Goal: Information Seeking & Learning: Learn about a topic

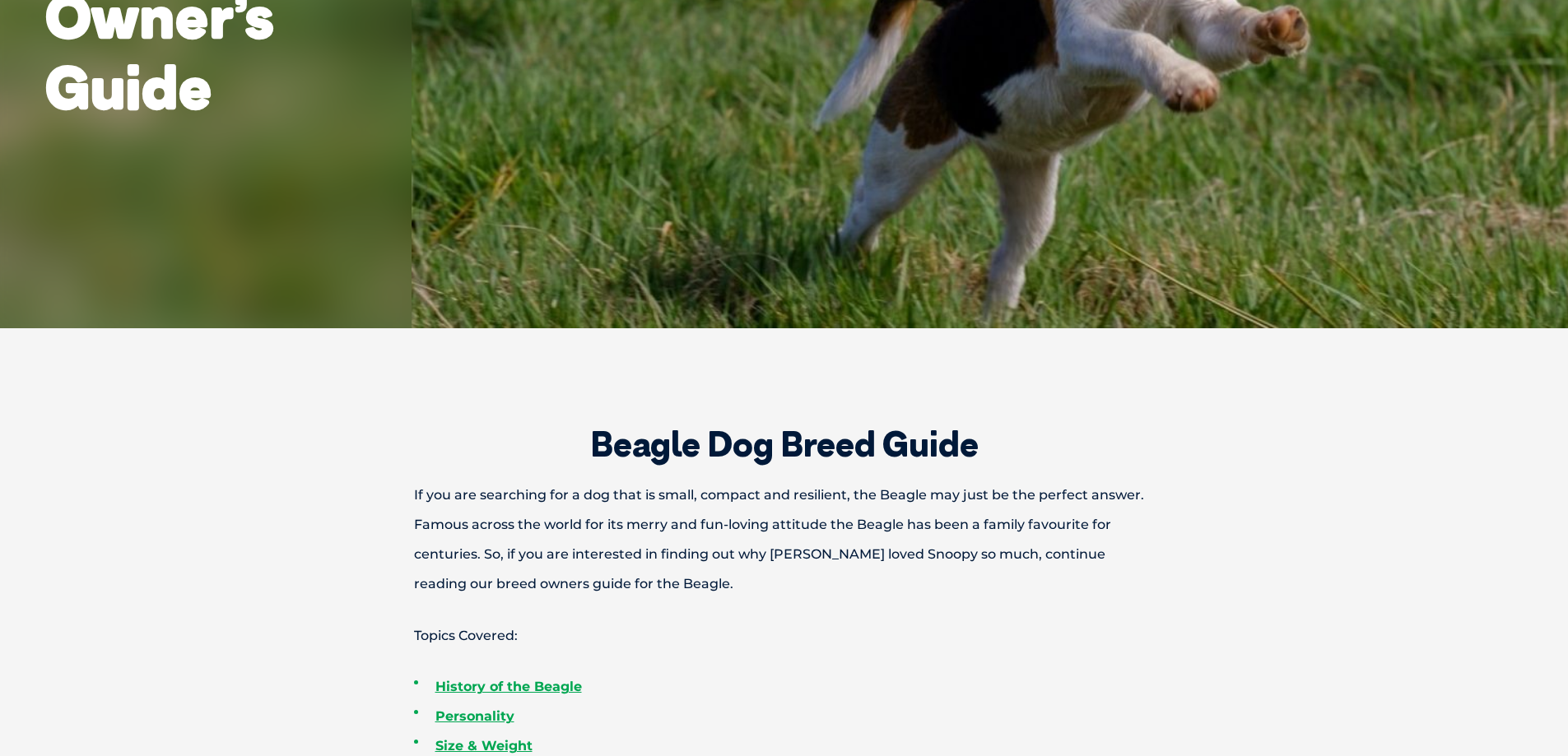
scroll to position [741, 0]
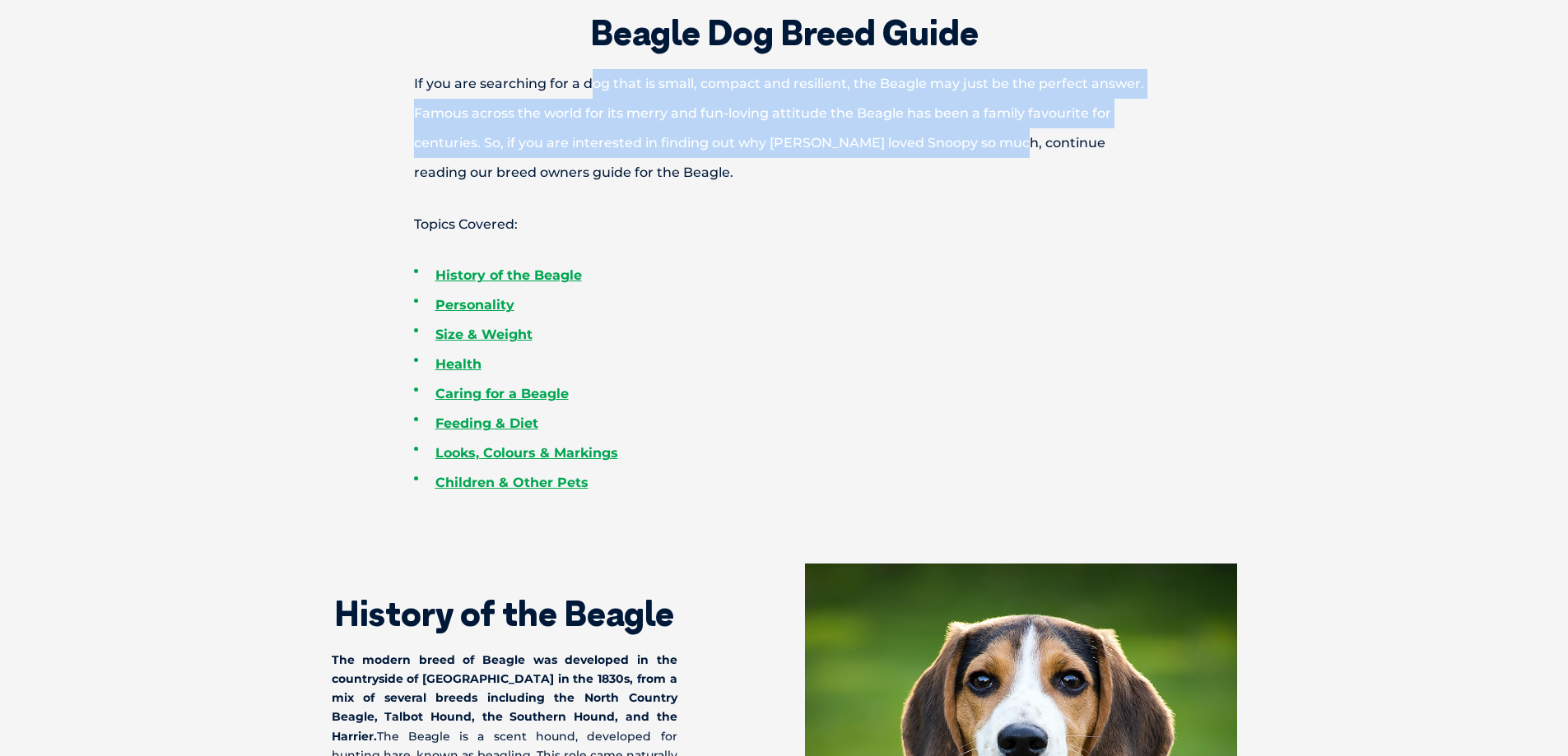
drag, startPoint x: 1006, startPoint y: 145, endPoint x: 590, endPoint y: 72, distance: 422.4
click at [589, 71] on p "If you are searching for a dog that is small, compact and resilient, the Beagle…" at bounding box center [784, 128] width 856 height 119
click at [586, 87] on p "If you are searching for a dog that is small, compact and resilient, the Beagle…" at bounding box center [784, 128] width 856 height 119
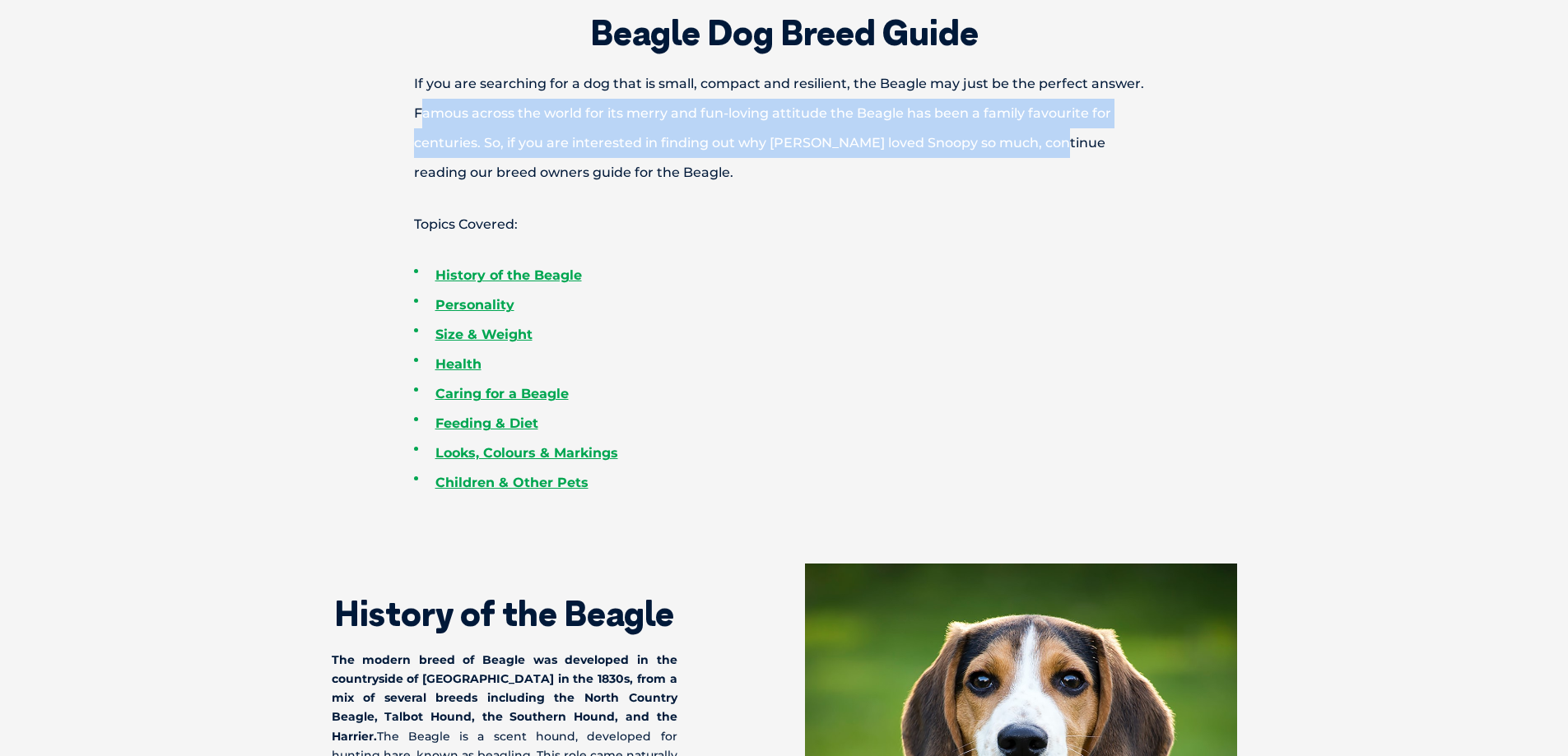
drag, startPoint x: 1016, startPoint y: 143, endPoint x: 421, endPoint y: 105, distance: 596.2
click at [421, 105] on p "If you are searching for a dog that is small, compact and resilient, the Beagle…" at bounding box center [784, 128] width 856 height 119
click at [915, 127] on p "If you are searching for a dog that is small, compact and resilient, the Beagle…" at bounding box center [784, 128] width 856 height 119
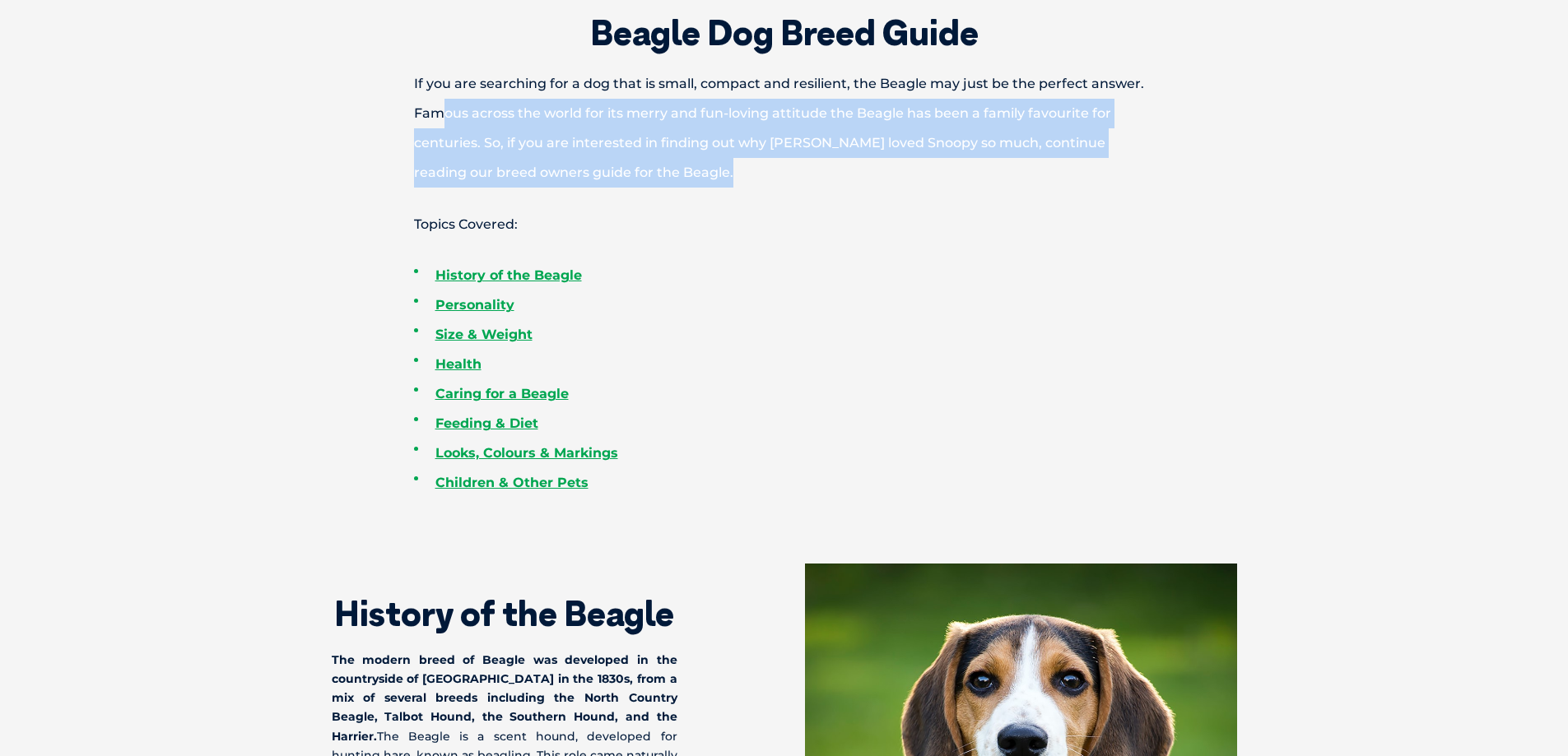
drag, startPoint x: 833, startPoint y: 182, endPoint x: 446, endPoint y: 114, distance: 392.9
click at [446, 114] on p "If you are searching for a dog that is small, compact and resilient, the Beagle…" at bounding box center [784, 128] width 856 height 119
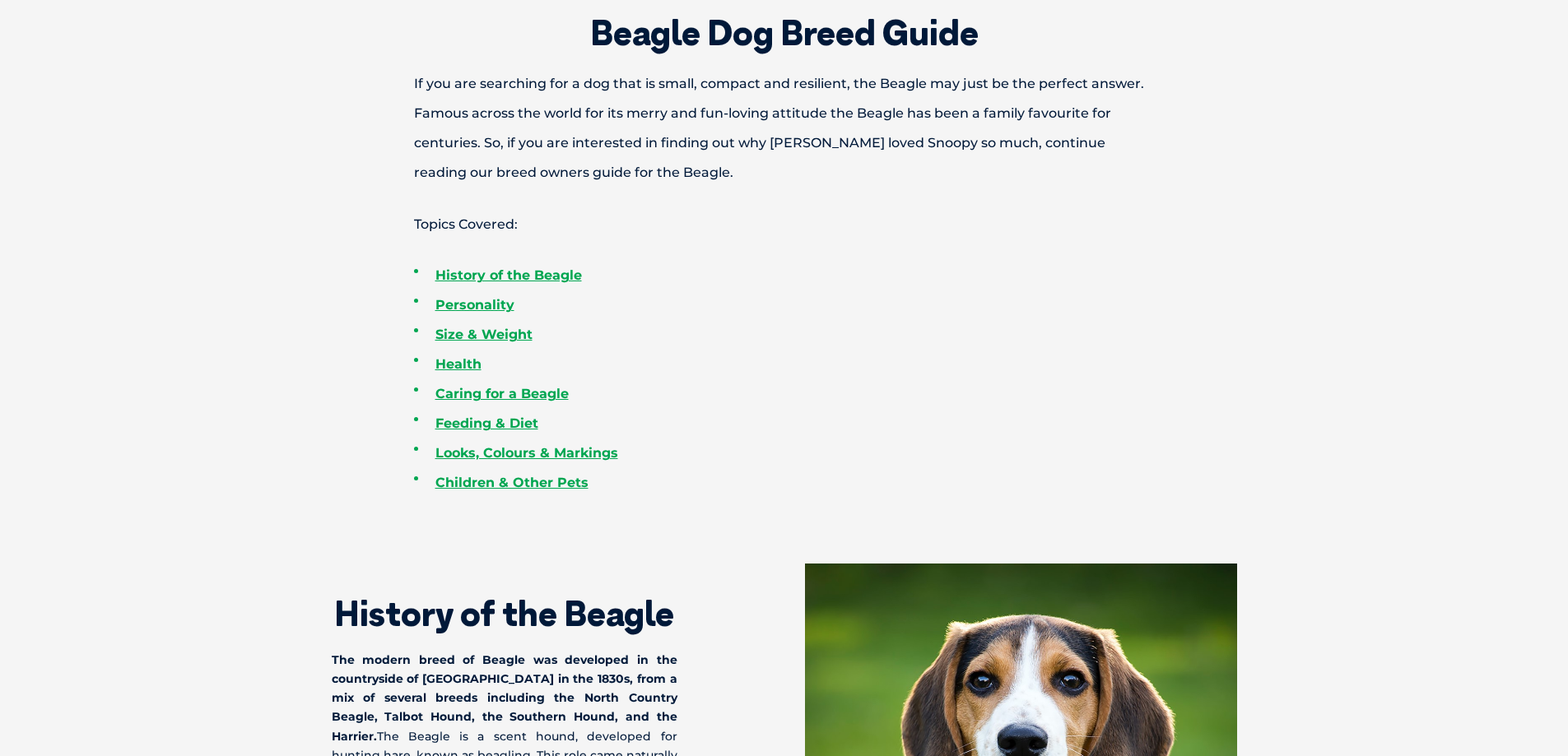
click at [434, 114] on p "If you are searching for a dog that is small, compact and resilient, the Beagle…" at bounding box center [784, 128] width 856 height 119
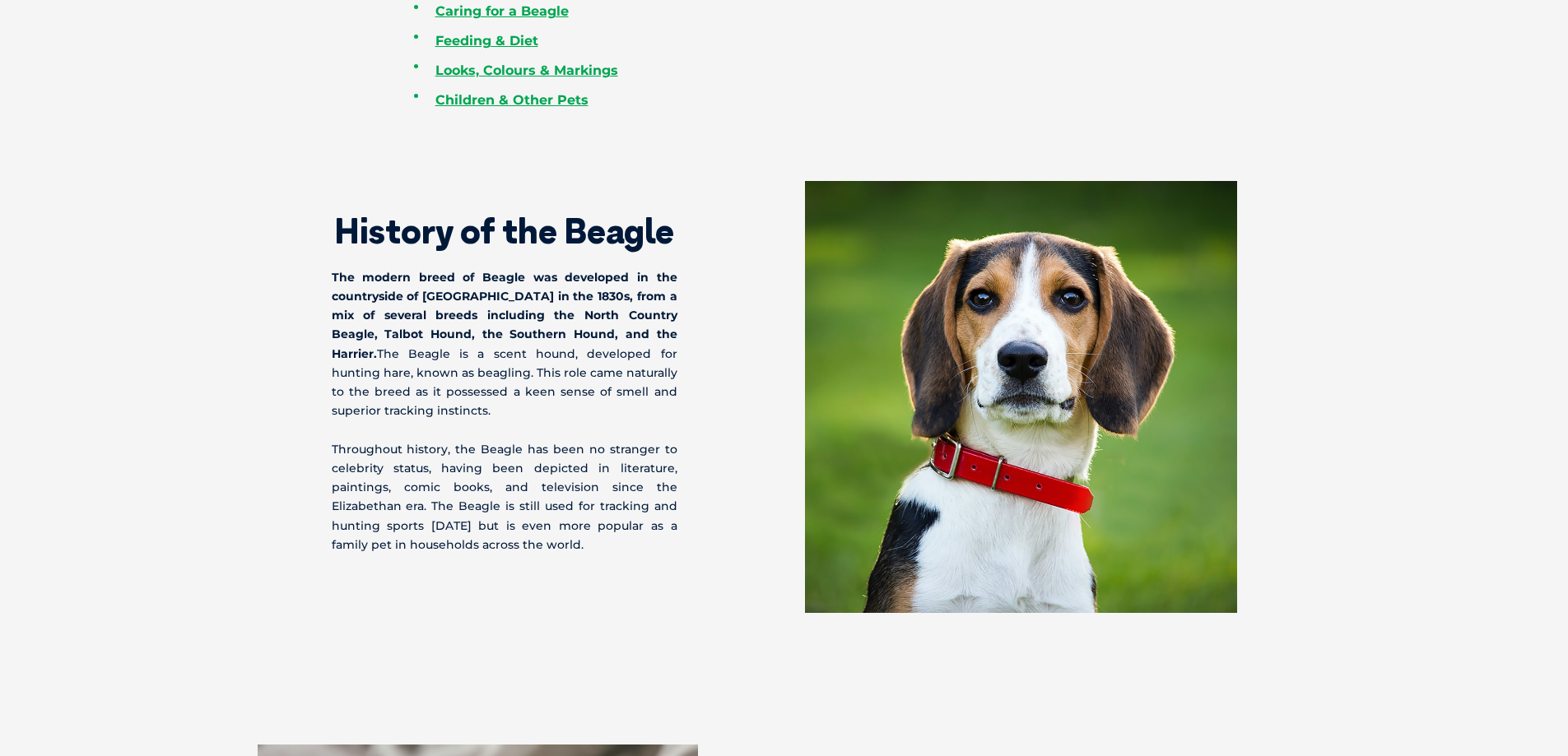
scroll to position [1153, 0]
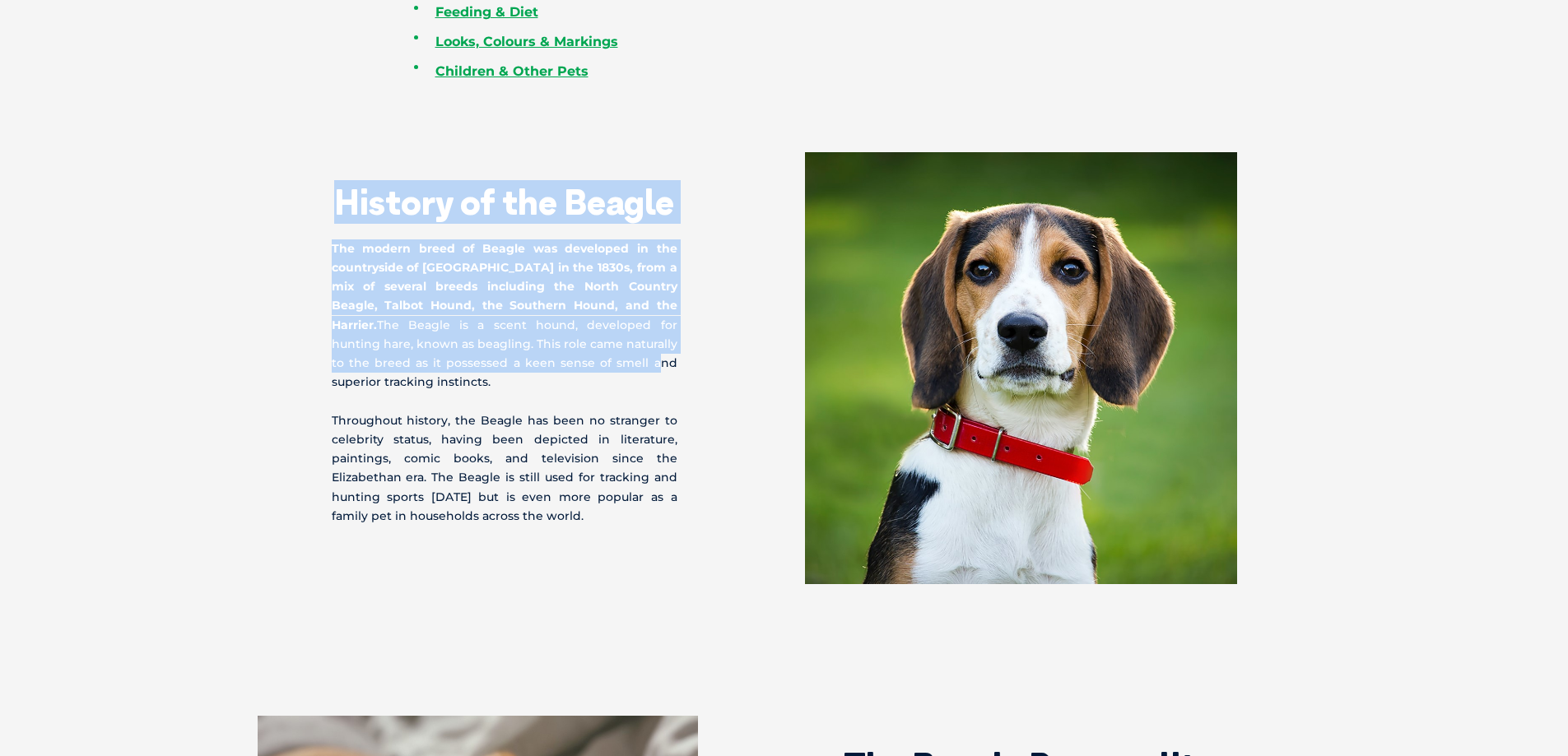
drag, startPoint x: 326, startPoint y: 196, endPoint x: 554, endPoint y: 355, distance: 278.0
click at [554, 355] on div "History of the Beagle The modern breed of Beagle was developed in the countrysi…" at bounding box center [784, 369] width 938 height 432
click at [472, 325] on p "The modern breed of Beagle was developed in the countryside of [GEOGRAPHIC_DATA…" at bounding box center [504, 316] width 345 height 153
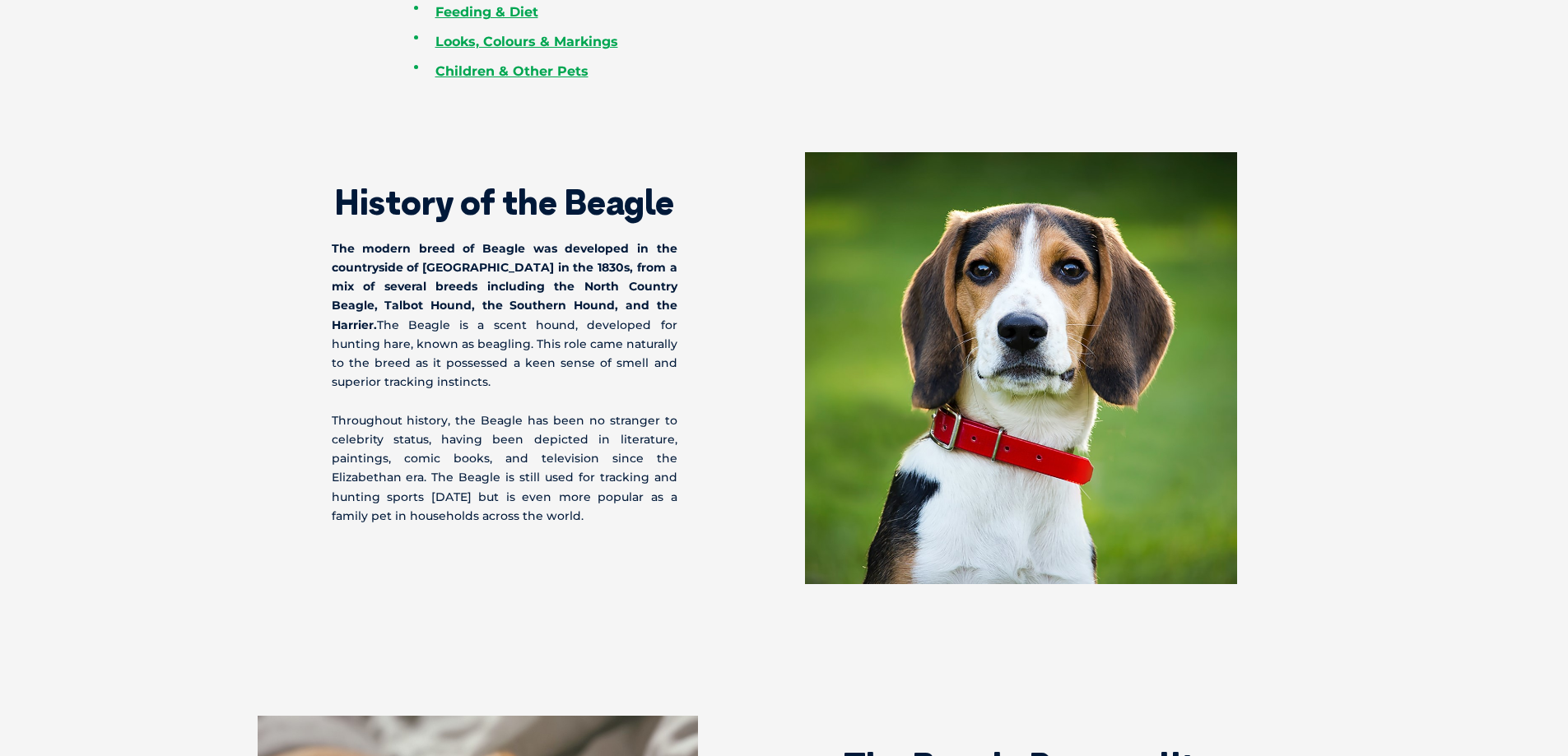
click at [421, 422] on p "Throughout history, the Beagle has been no stranger to celebrity status, having…" at bounding box center [504, 469] width 345 height 114
drag, startPoint x: 347, startPoint y: 414, endPoint x: 626, endPoint y: 421, distance: 279.1
click at [626, 421] on p "Throughout history, the Beagle has been no stranger to celebrity status, having…" at bounding box center [504, 469] width 345 height 114
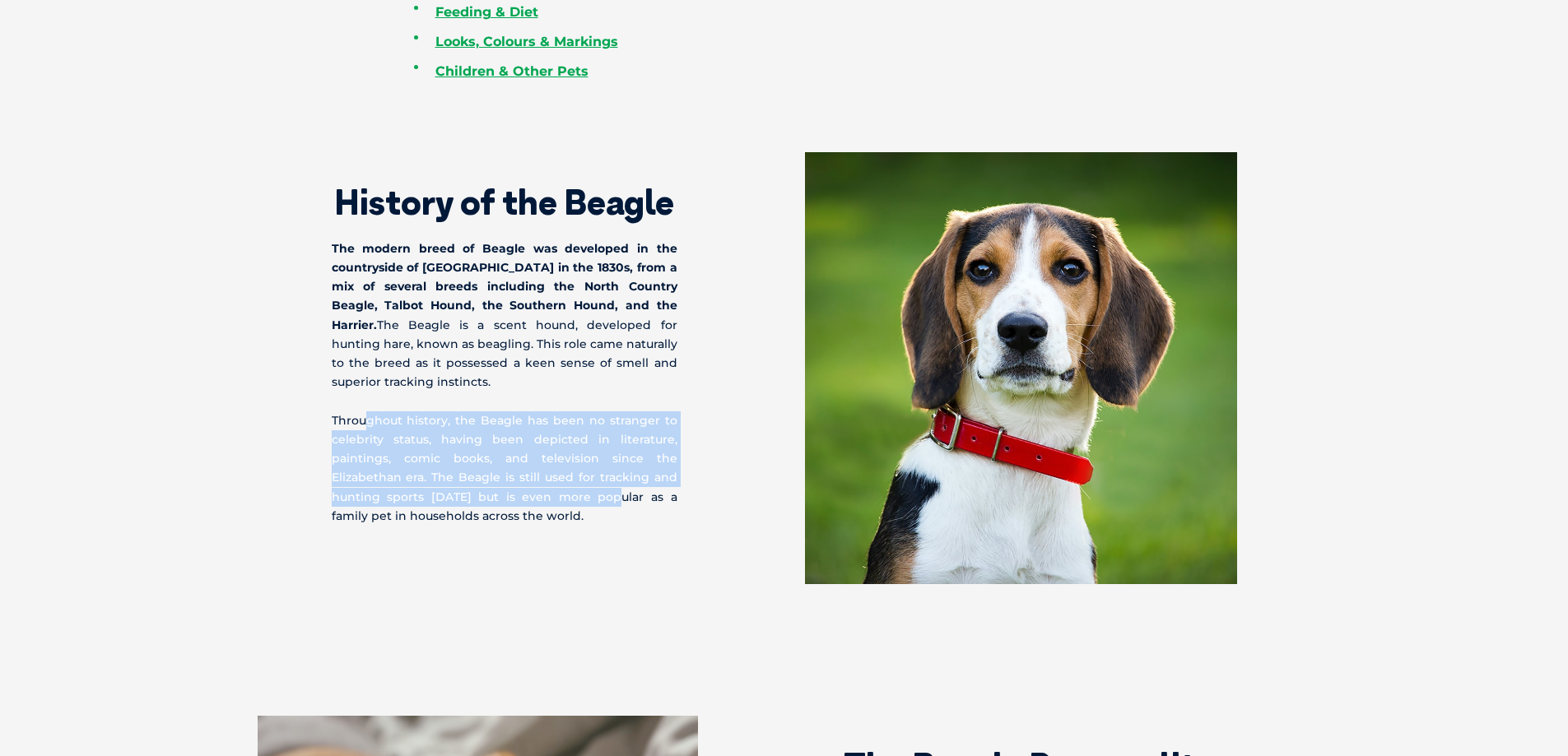
drag, startPoint x: 594, startPoint y: 496, endPoint x: 367, endPoint y: 429, distance: 236.7
click at [367, 429] on p "Throughout history, the Beagle has been no stranger to celebrity status, having…" at bounding box center [504, 469] width 345 height 114
click at [443, 442] on p "Throughout history, the Beagle has been no stranger to celebrity status, having…" at bounding box center [504, 469] width 345 height 114
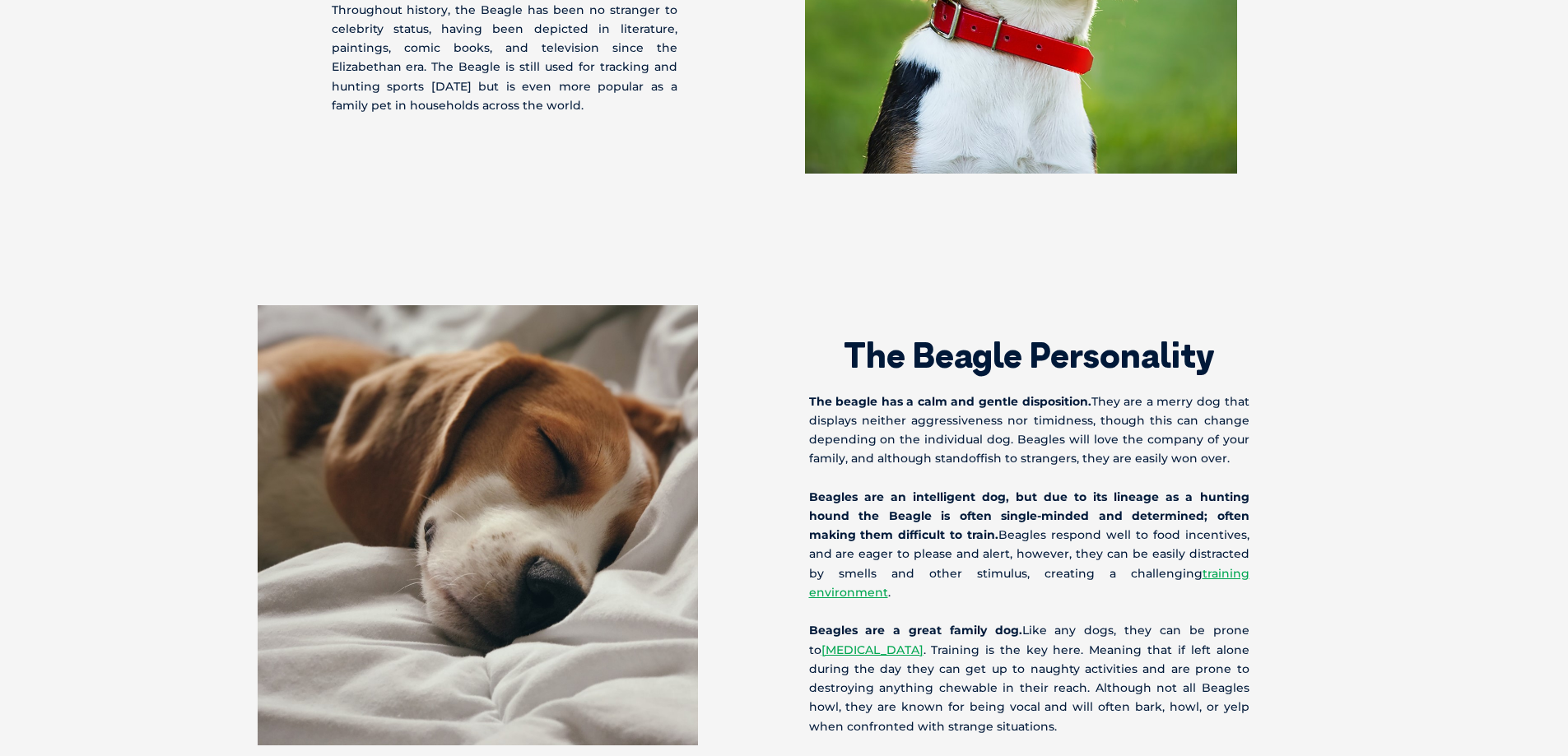
scroll to position [1647, 0]
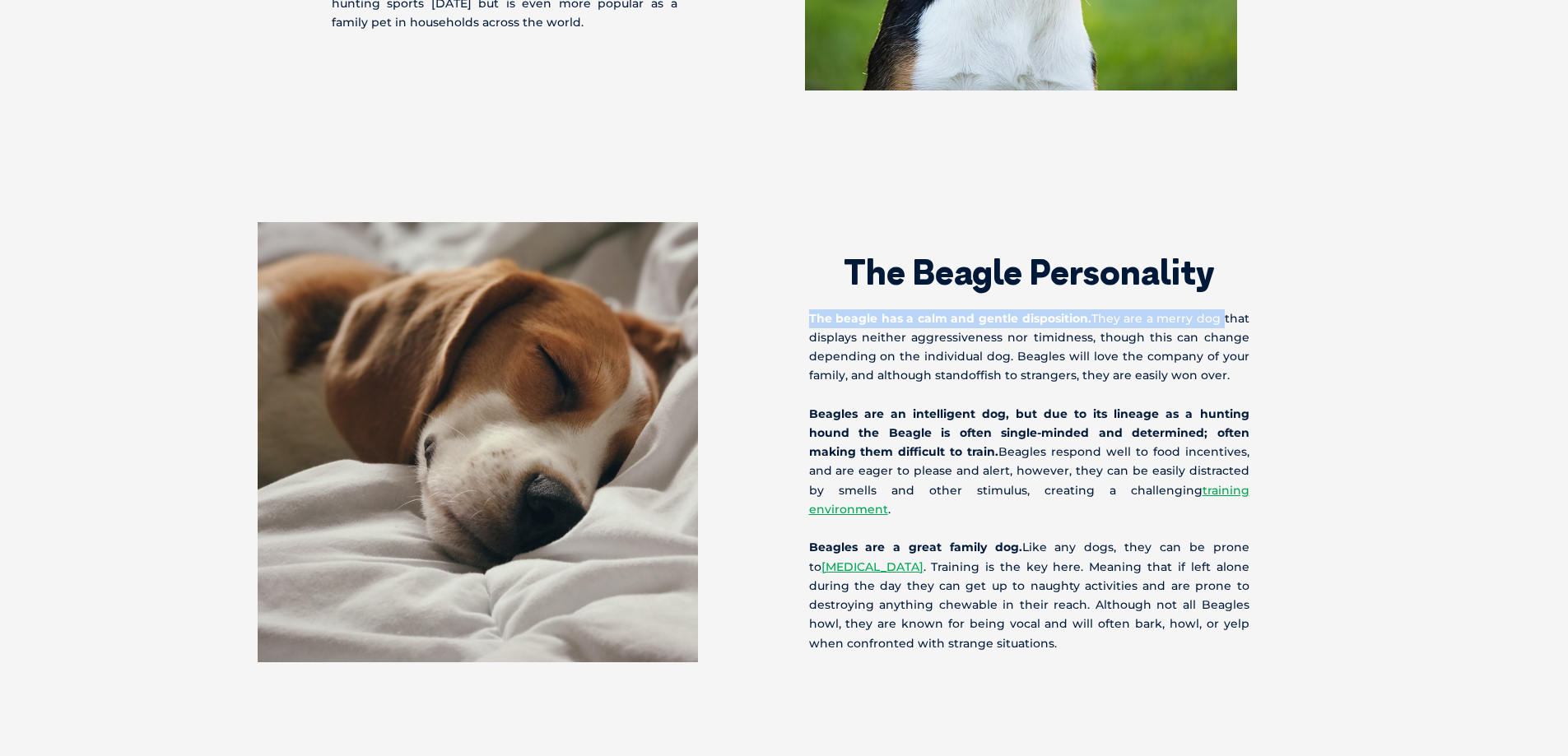
drag, startPoint x: 799, startPoint y: 318, endPoint x: 1222, endPoint y: 326, distance: 423.1
click at [1222, 326] on div "The Beagle Personality The beagle has a calm and gentle disposition. They are a…" at bounding box center [1047, 438] width 527 height 430
click at [1173, 359] on p "The beagle has a calm and gentle disposition. They are a merry dog that display…" at bounding box center [1029, 348] width 441 height 77
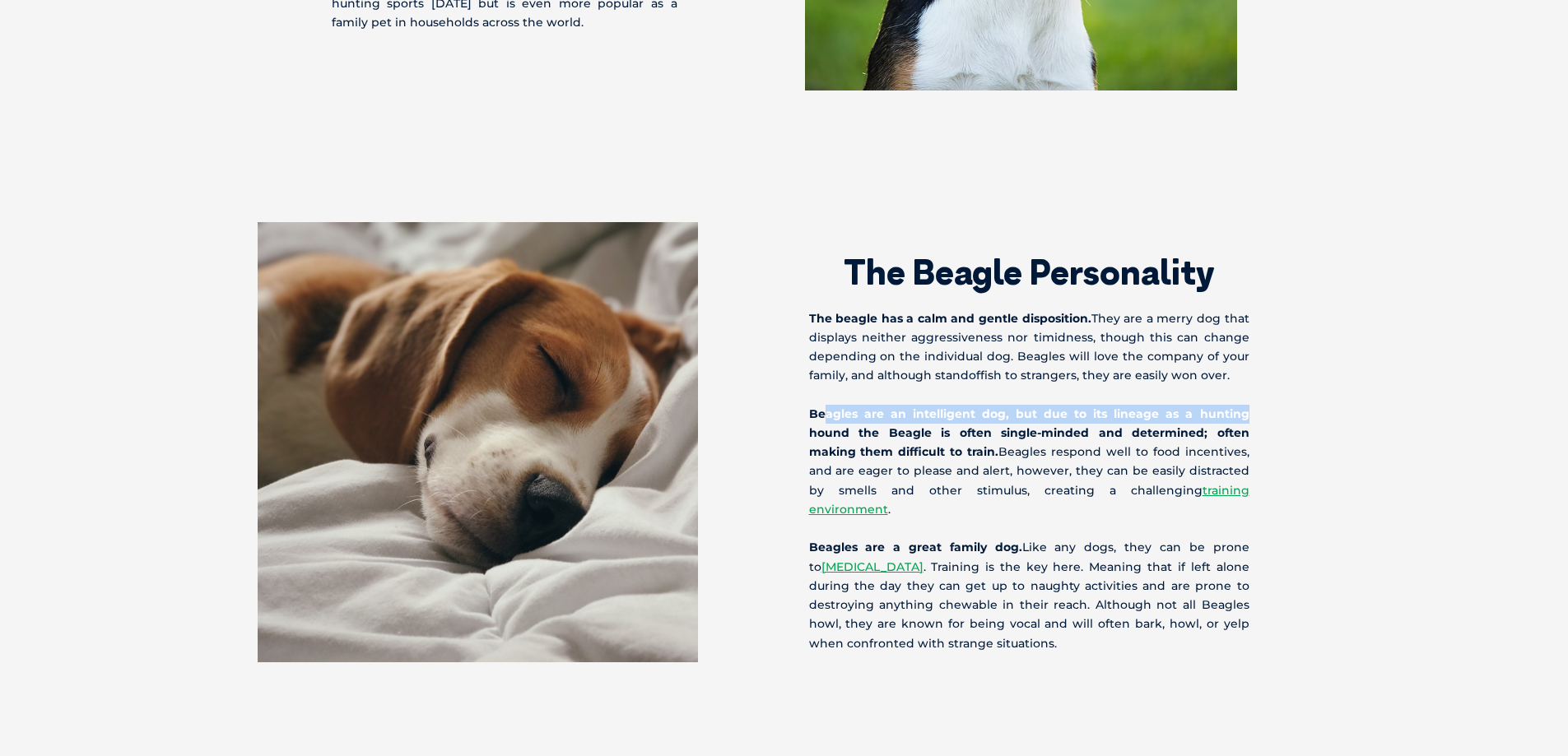
drag, startPoint x: 825, startPoint y: 407, endPoint x: 1207, endPoint y: 410, distance: 382.0
click at [1207, 410] on strong "Beagles are an intelligent dog, but due to its lineage as a hunting hound the B…" at bounding box center [1029, 433] width 441 height 52
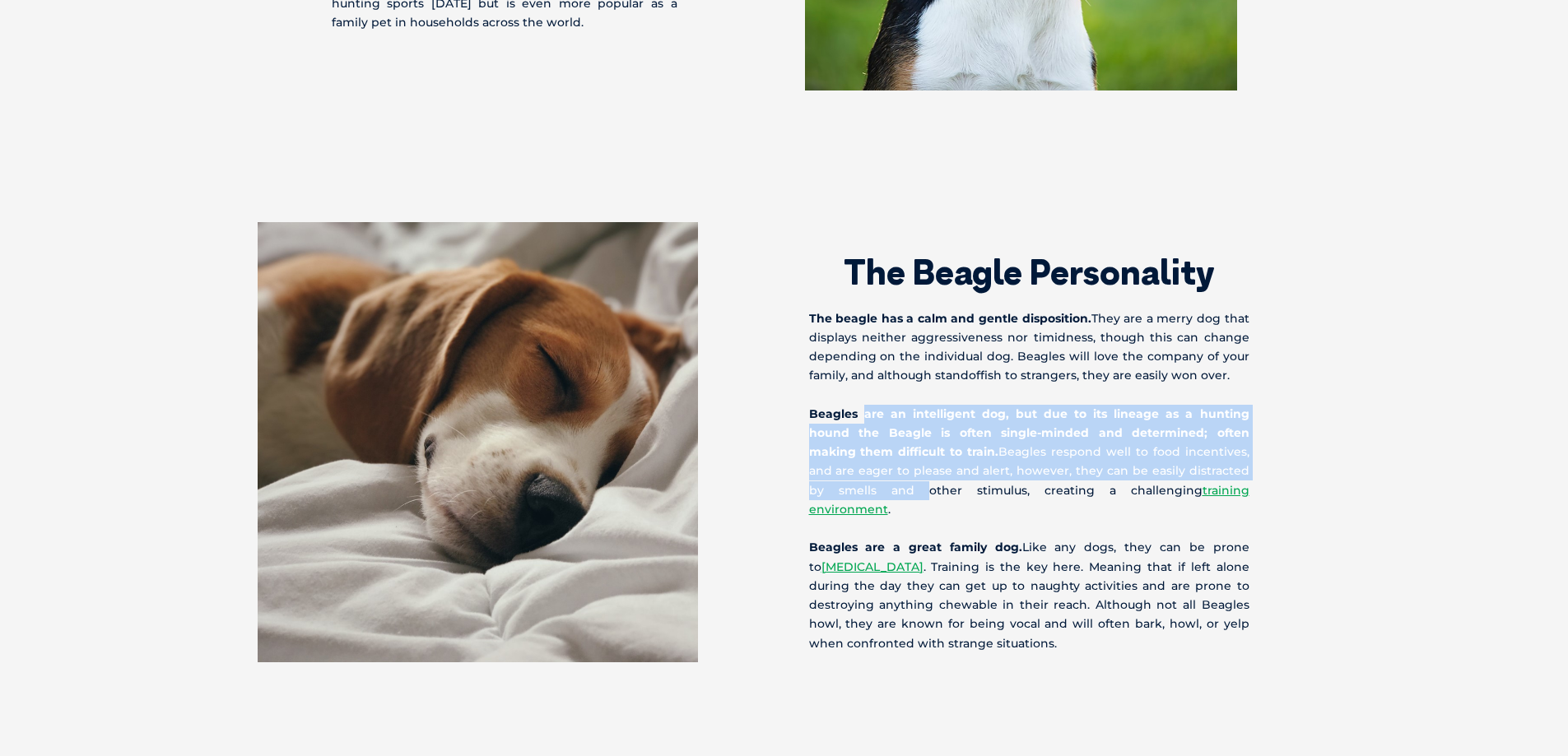
drag, startPoint x: 1215, startPoint y: 465, endPoint x: 864, endPoint y: 414, distance: 354.7
click at [864, 414] on p "Beagles are an intelligent dog, but due to its lineage as a hunting hound the B…" at bounding box center [1029, 462] width 441 height 114
click at [852, 428] on strong "Beagles are an intelligent dog, but due to its lineage as a hunting hound the B…" at bounding box center [1029, 433] width 441 height 52
drag, startPoint x: 1195, startPoint y: 460, endPoint x: 802, endPoint y: 396, distance: 398.2
click at [802, 396] on div "The Beagle Personality The beagle has a calm and gentle disposition. They are a…" at bounding box center [1047, 438] width 527 height 430
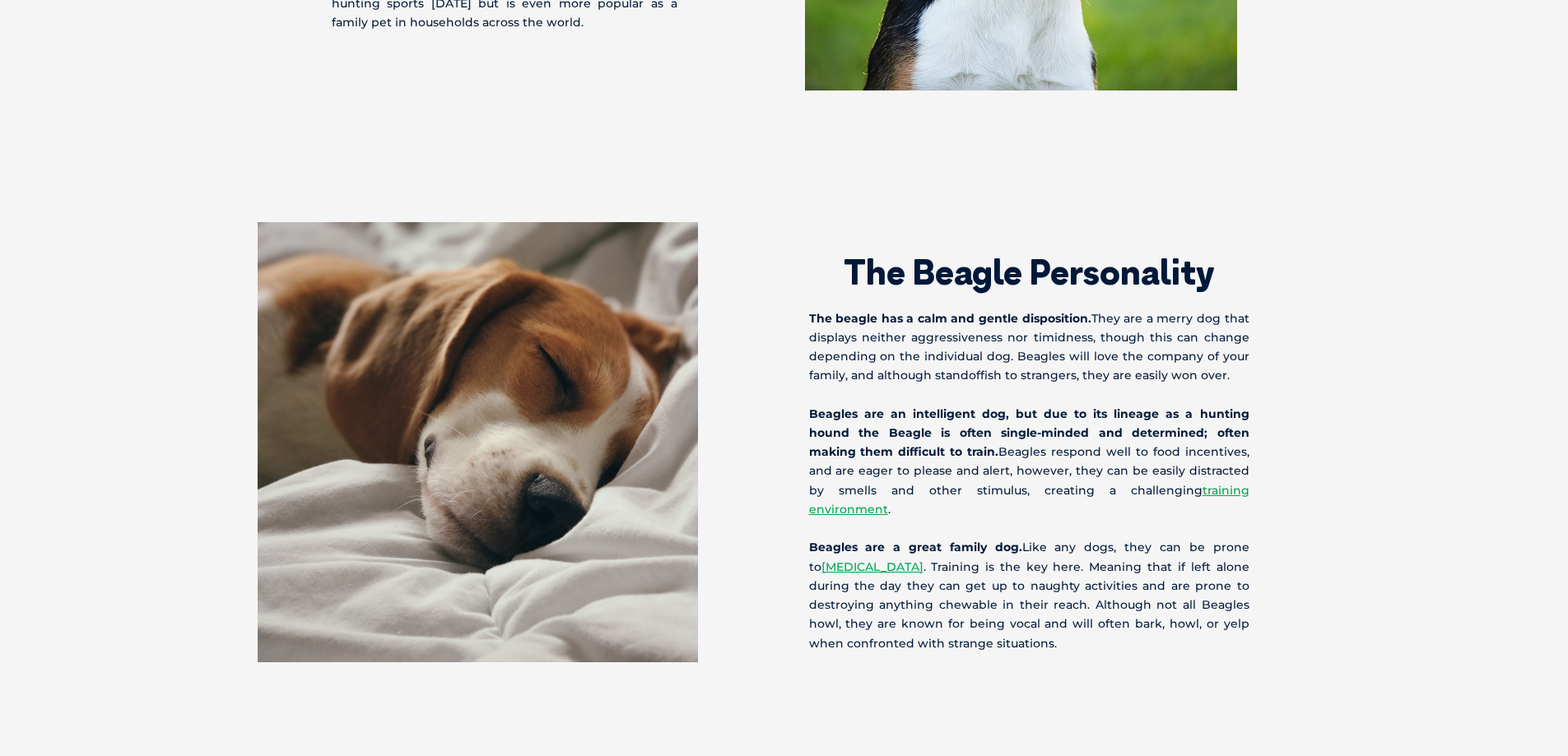
click at [873, 474] on p "Beagles are an intelligent dog, but due to its lineage as a hunting hound the B…" at bounding box center [1029, 462] width 441 height 114
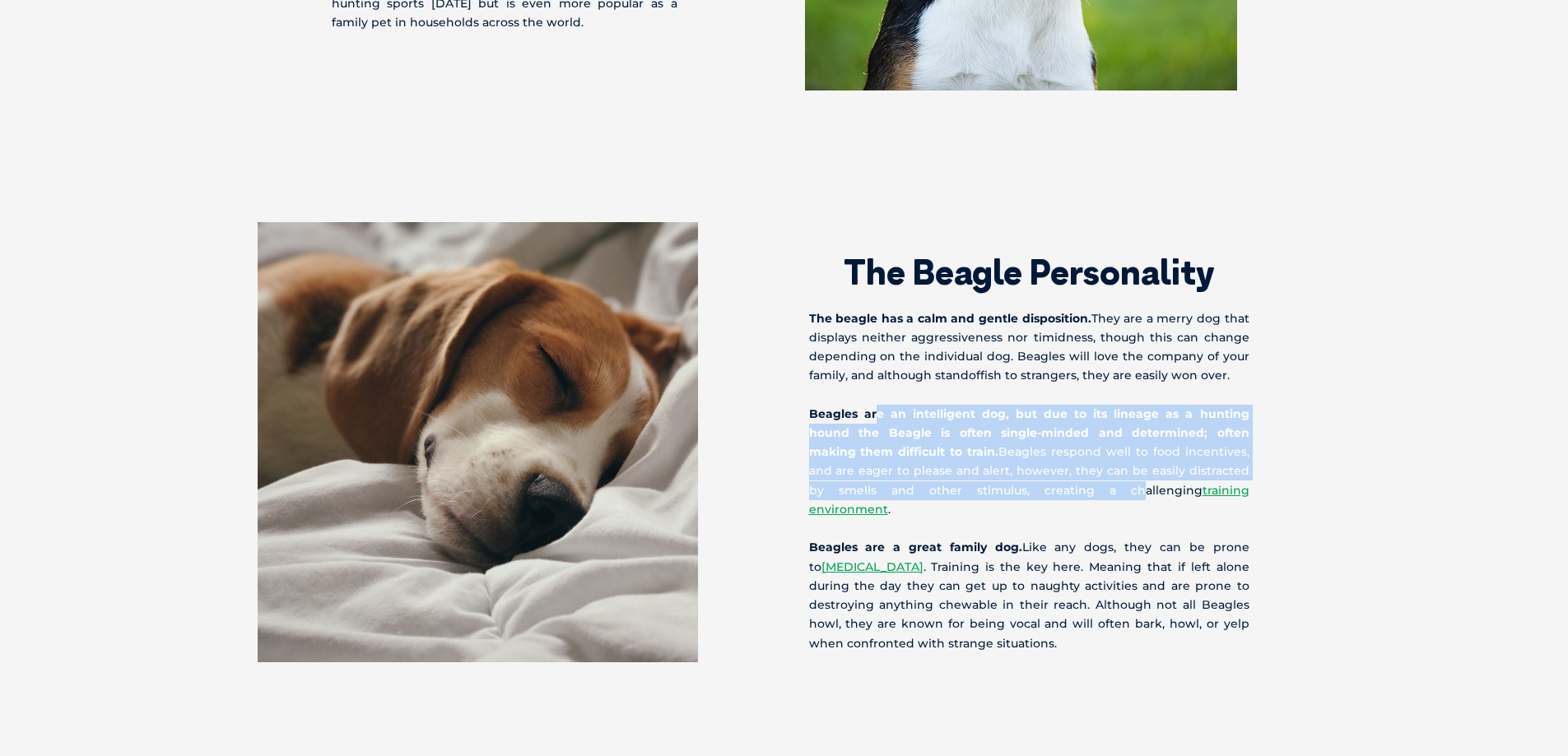
drag, startPoint x: 893, startPoint y: 442, endPoint x: 875, endPoint y: 416, distance: 31.6
click at [875, 416] on p "Beagles are an intelligent dog, but due to its lineage as a hunting hound the B…" at bounding box center [1029, 462] width 441 height 114
click at [894, 440] on strong "Beagles are an intelligent dog, but due to its lineage as a hunting hound the B…" at bounding box center [1029, 433] width 441 height 52
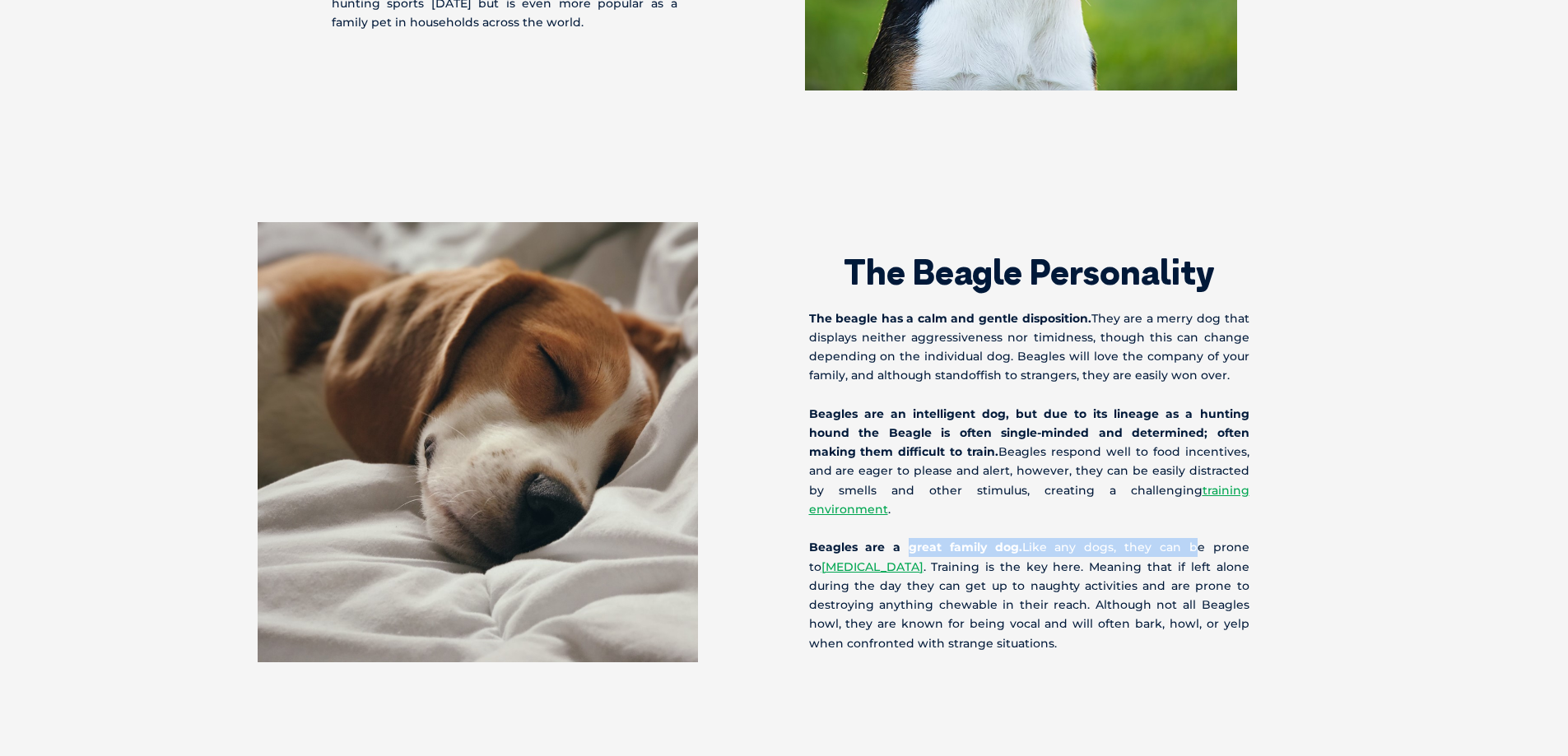
drag, startPoint x: 900, startPoint y: 522, endPoint x: 1173, endPoint y: 517, distance: 273.0
click at [1173, 517] on div "The Beagle Personality The beagle has a calm and gentle disposition. They are a…" at bounding box center [1047, 438] width 527 height 430
click at [967, 549] on p "Beagles are a great family dog. Like any dogs, they can be prone to [MEDICAL_DA…" at bounding box center [1029, 595] width 441 height 114
drag, startPoint x: 962, startPoint y: 545, endPoint x: 1142, endPoint y: 545, distance: 180.0
click at [1142, 545] on p "Beagles are a great family dog. Like any dogs, they can be prone to [MEDICAL_DA…" at bounding box center [1029, 595] width 441 height 114
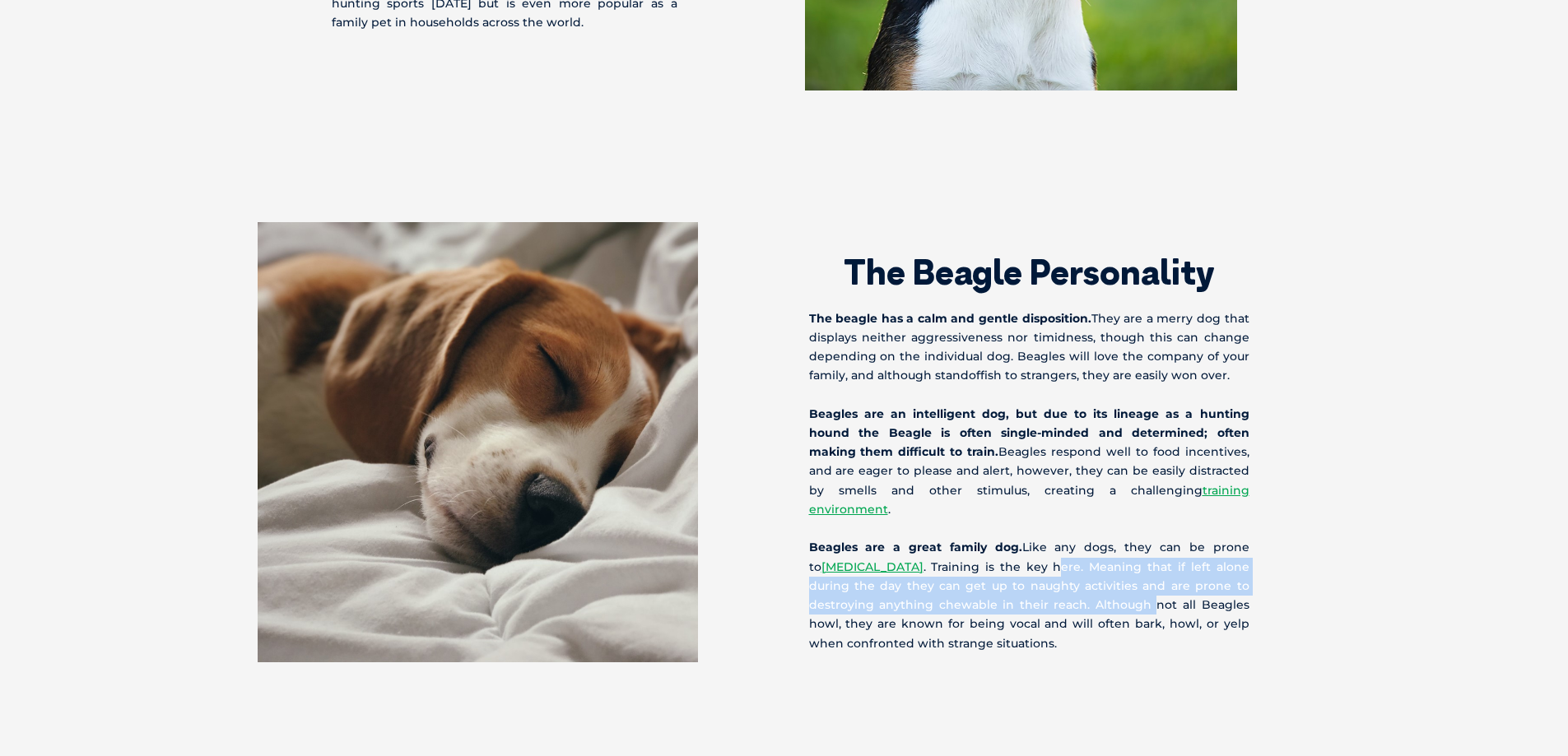
drag, startPoint x: 1155, startPoint y: 589, endPoint x: 1057, endPoint y: 541, distance: 109.1
click at [1057, 541] on p "Beagles are a great family dog. Like any dogs, they can be prone to [MEDICAL_DA…" at bounding box center [1029, 595] width 441 height 114
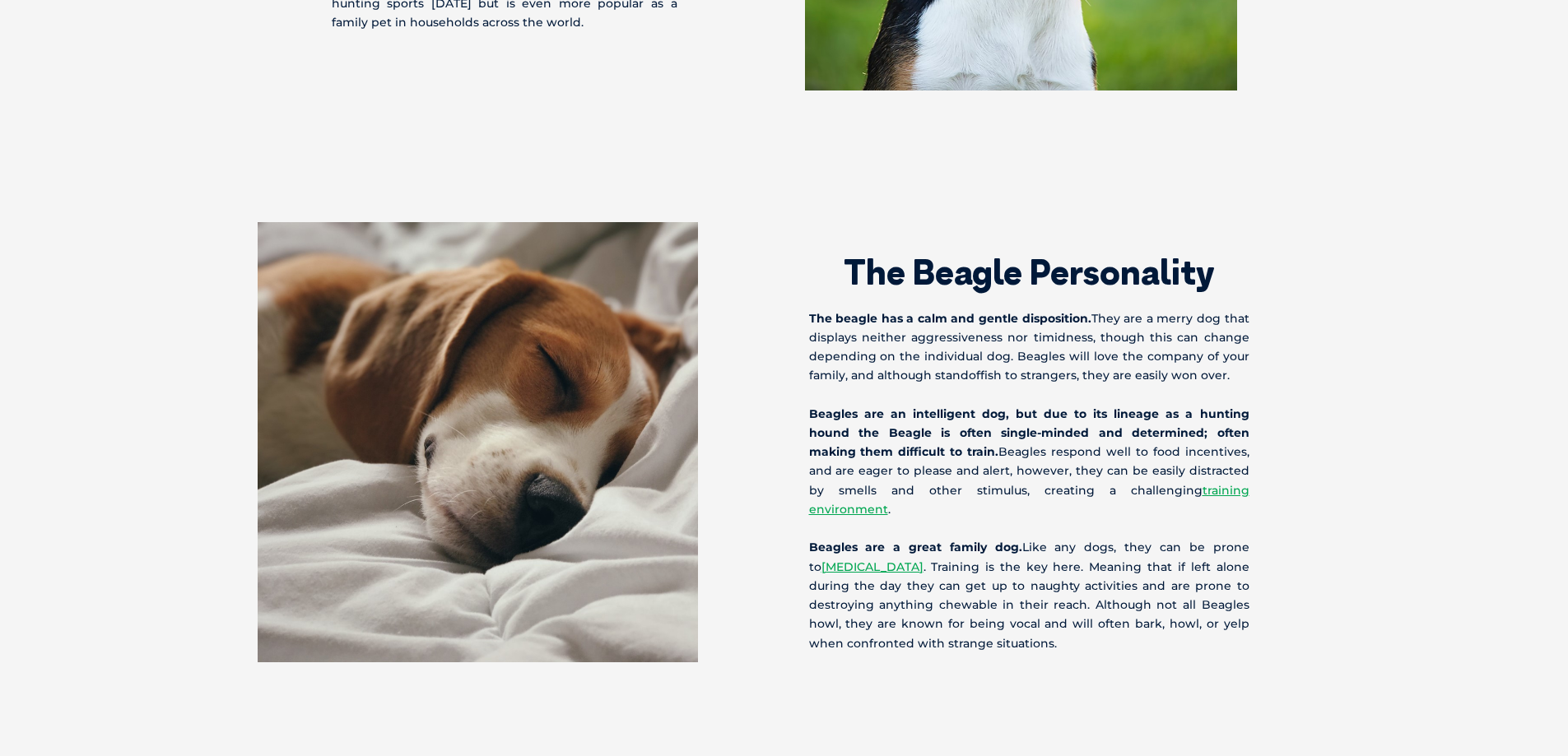
click at [1161, 608] on p "Beagles are a great family dog. Like any dogs, they can be prone to [MEDICAL_DA…" at bounding box center [1029, 595] width 441 height 114
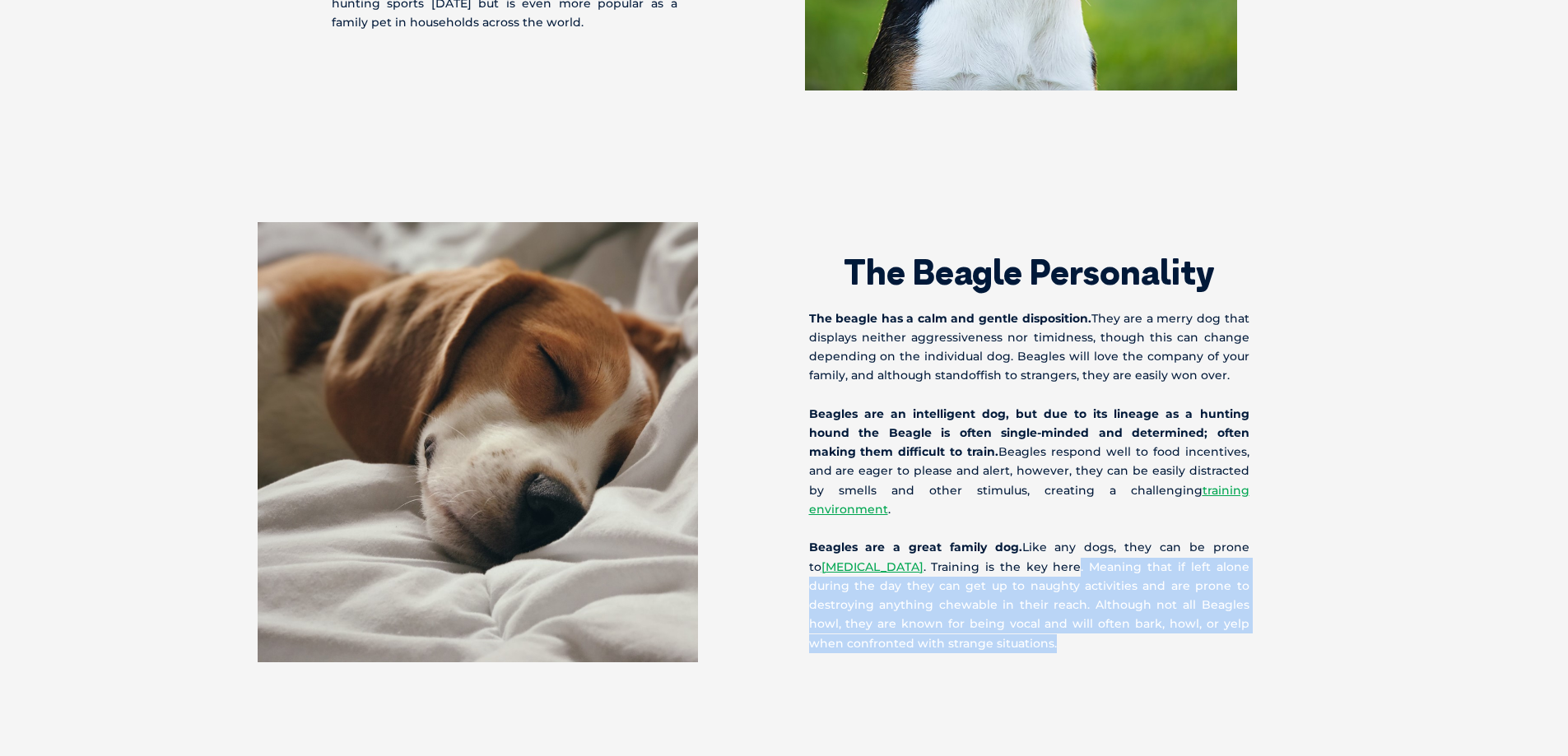
drag, startPoint x: 1146, startPoint y: 616, endPoint x: 1079, endPoint y: 553, distance: 92.0
click at [1079, 553] on p "Beagles are a great family dog. Like any dogs, they can be prone to [MEDICAL_DA…" at bounding box center [1029, 595] width 441 height 114
click at [1104, 592] on p "Beagles are a great family dog. Like any dogs, they can be prone to [MEDICAL_DA…" at bounding box center [1029, 595] width 441 height 114
drag, startPoint x: 1063, startPoint y: 605, endPoint x: 1011, endPoint y: 557, distance: 70.8
click at [1011, 557] on p "Beagles are a great family dog. Like any dogs, they can be prone to [MEDICAL_DA…" at bounding box center [1029, 595] width 441 height 114
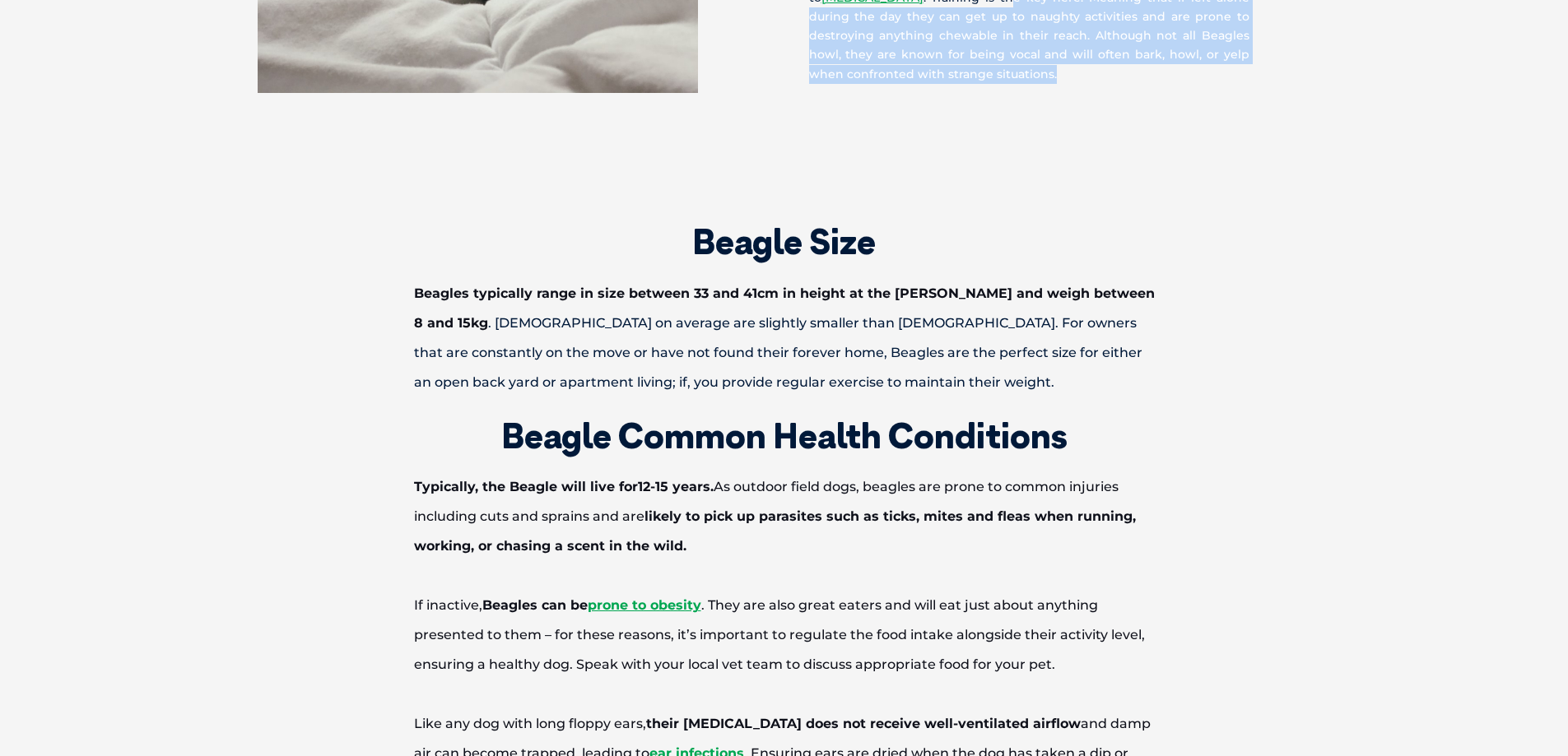
scroll to position [2222, 0]
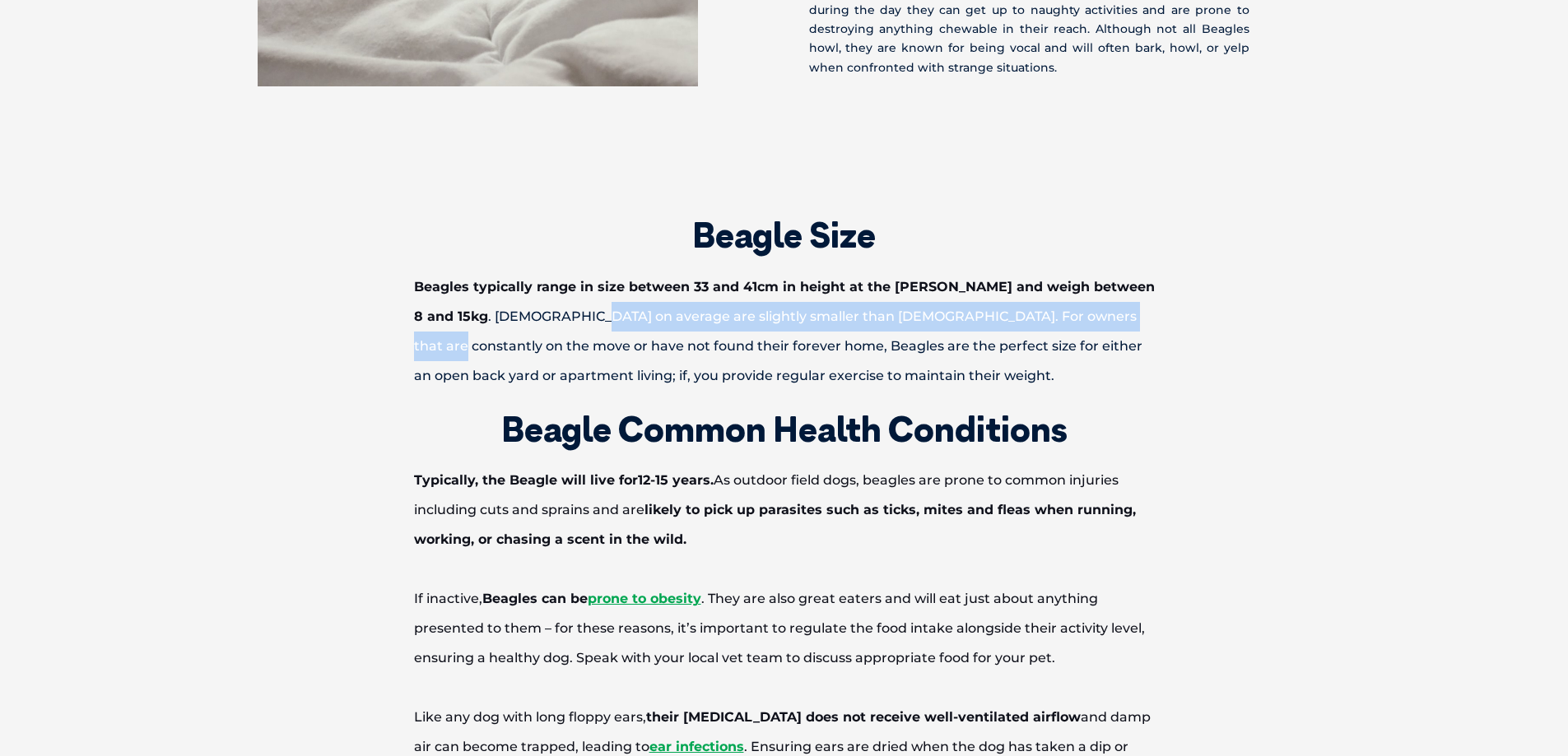
drag, startPoint x: 544, startPoint y: 318, endPoint x: 1095, endPoint y: 319, distance: 551.0
click at [1095, 319] on p "Beagles typically range in size between 33 and 41cm in height at the [PERSON_NA…" at bounding box center [784, 331] width 856 height 119
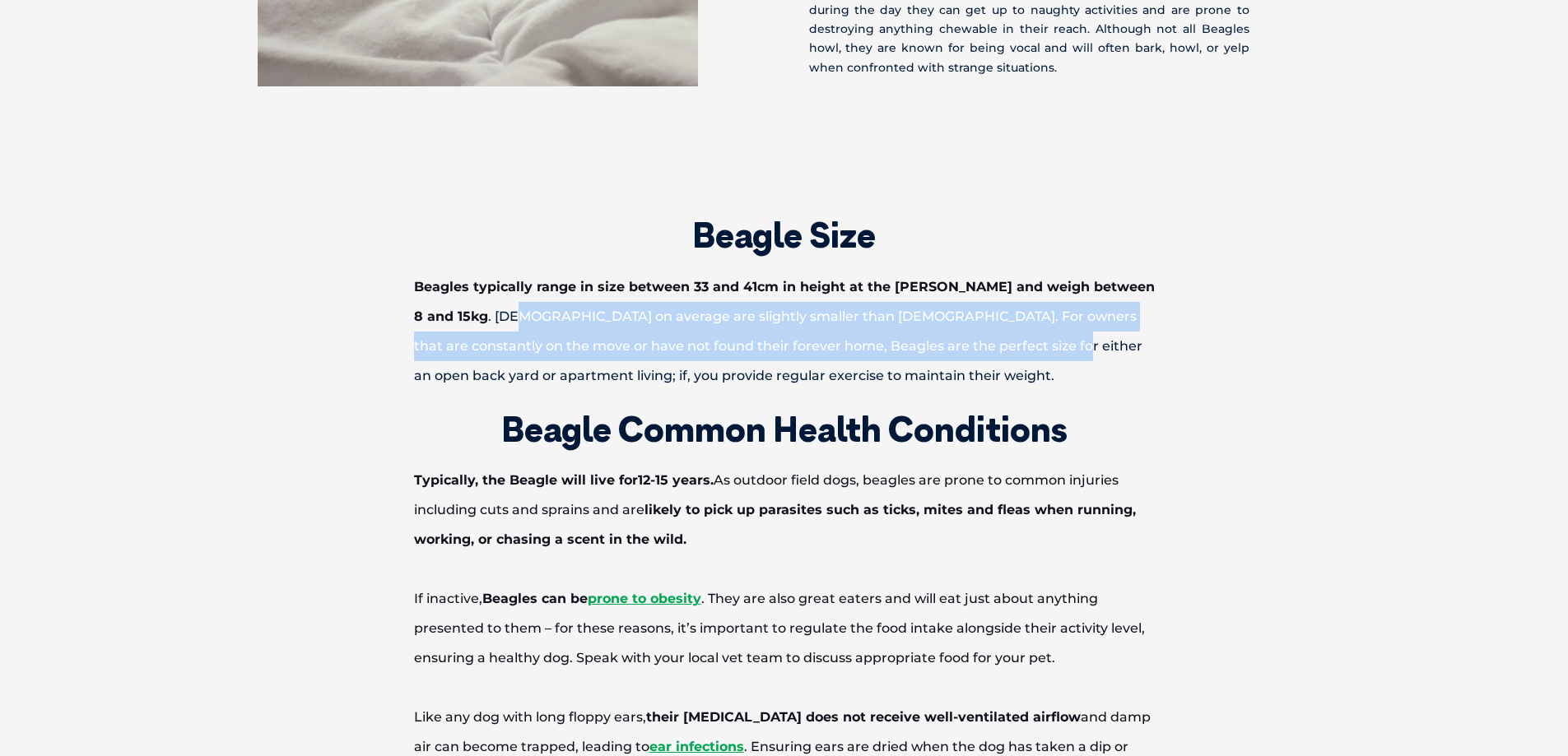
drag, startPoint x: 975, startPoint y: 359, endPoint x: 476, endPoint y: 326, distance: 500.1
click at [476, 326] on p "Beagles typically range in size between 33 and 41cm in height at the [PERSON_NA…" at bounding box center [784, 331] width 856 height 119
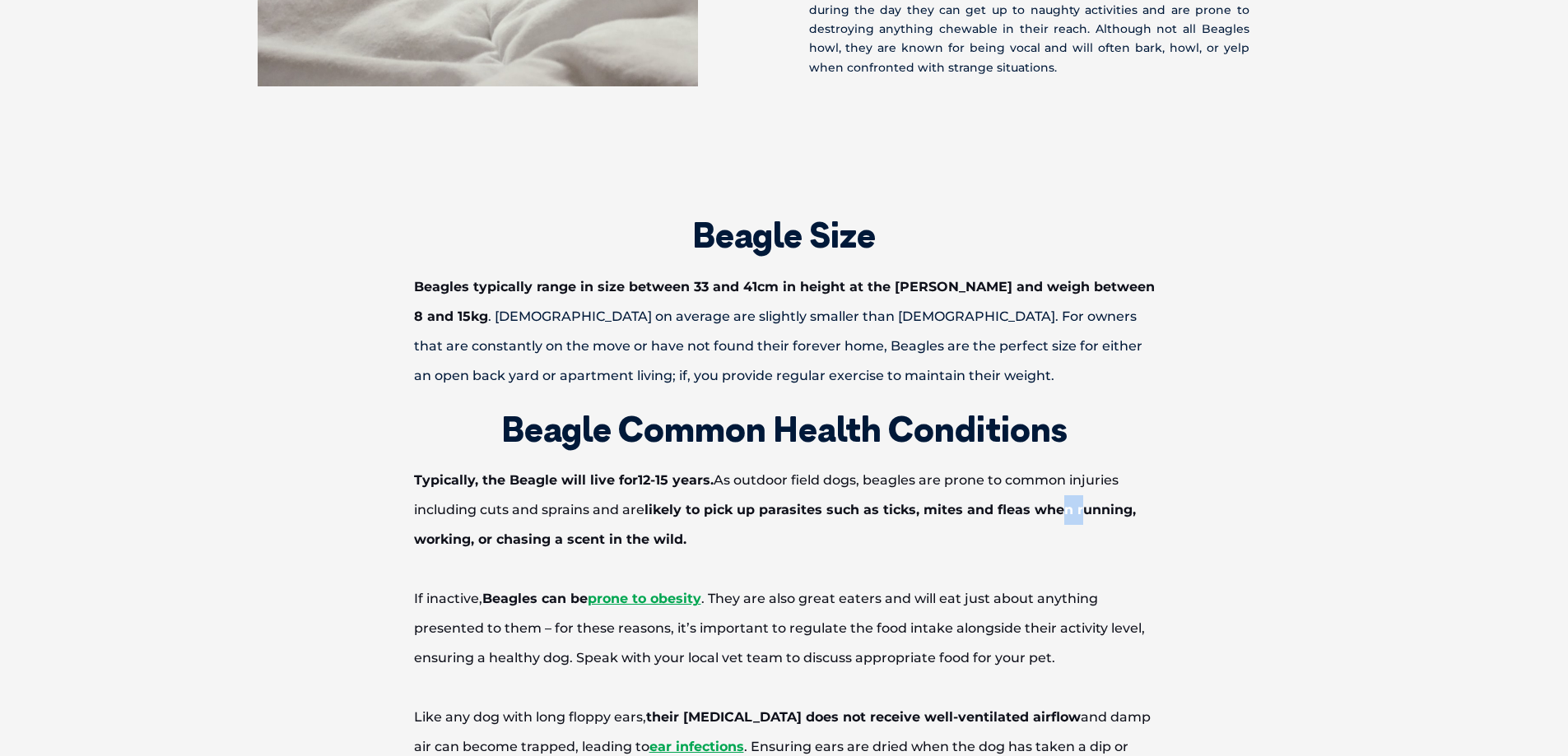
drag, startPoint x: 1082, startPoint y: 510, endPoint x: 1060, endPoint y: 509, distance: 22.0
click at [1060, 509] on b "likely to pick up parasites such as ticks, mites and fleas when running, workin…" at bounding box center [776, 525] width 722 height 45
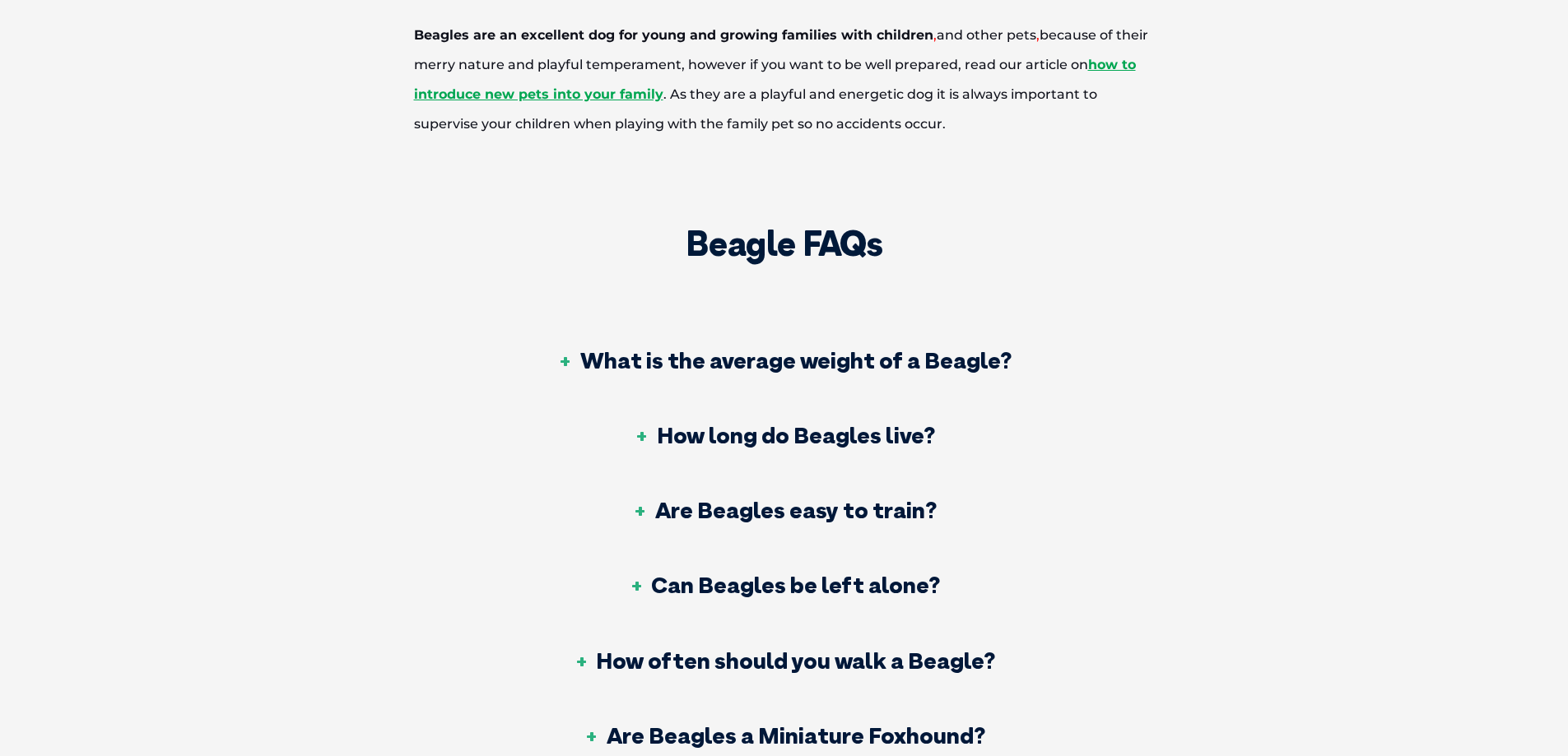
scroll to position [5185, 0]
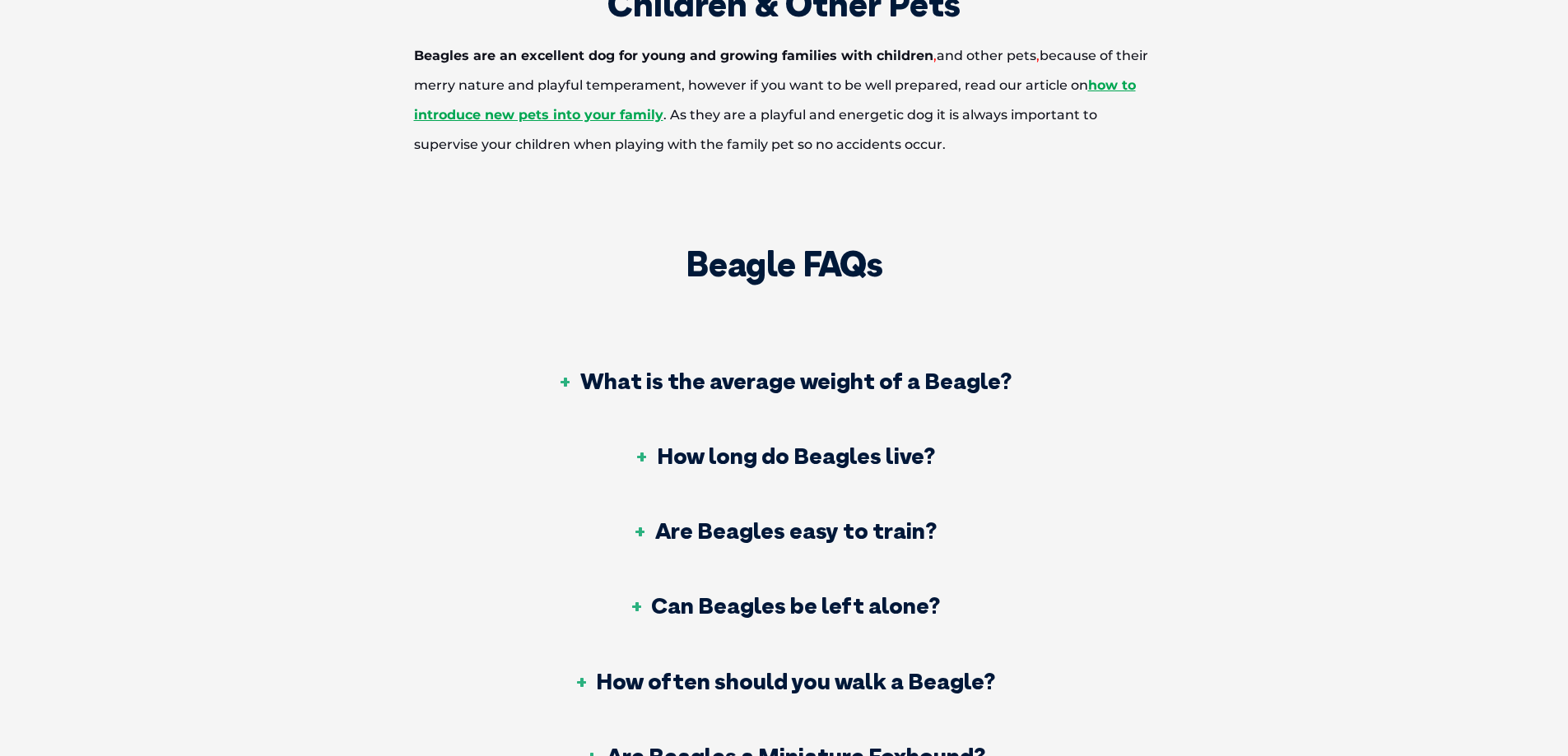
click at [573, 383] on h3 "What is the average weight of a Beagle?" at bounding box center [785, 381] width 455 height 23
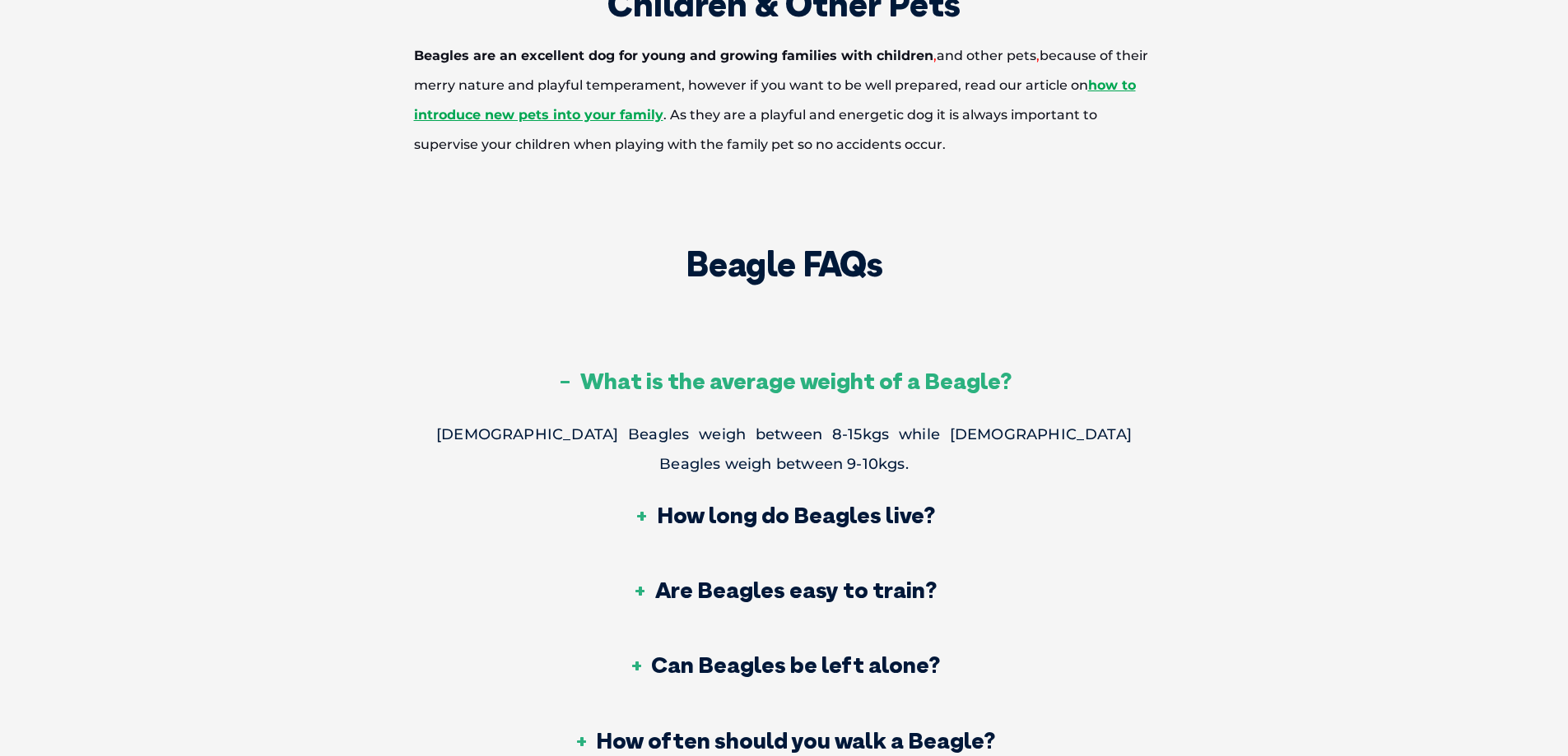
click at [573, 383] on h3 "What is the average weight of a Beagle?" at bounding box center [785, 381] width 455 height 23
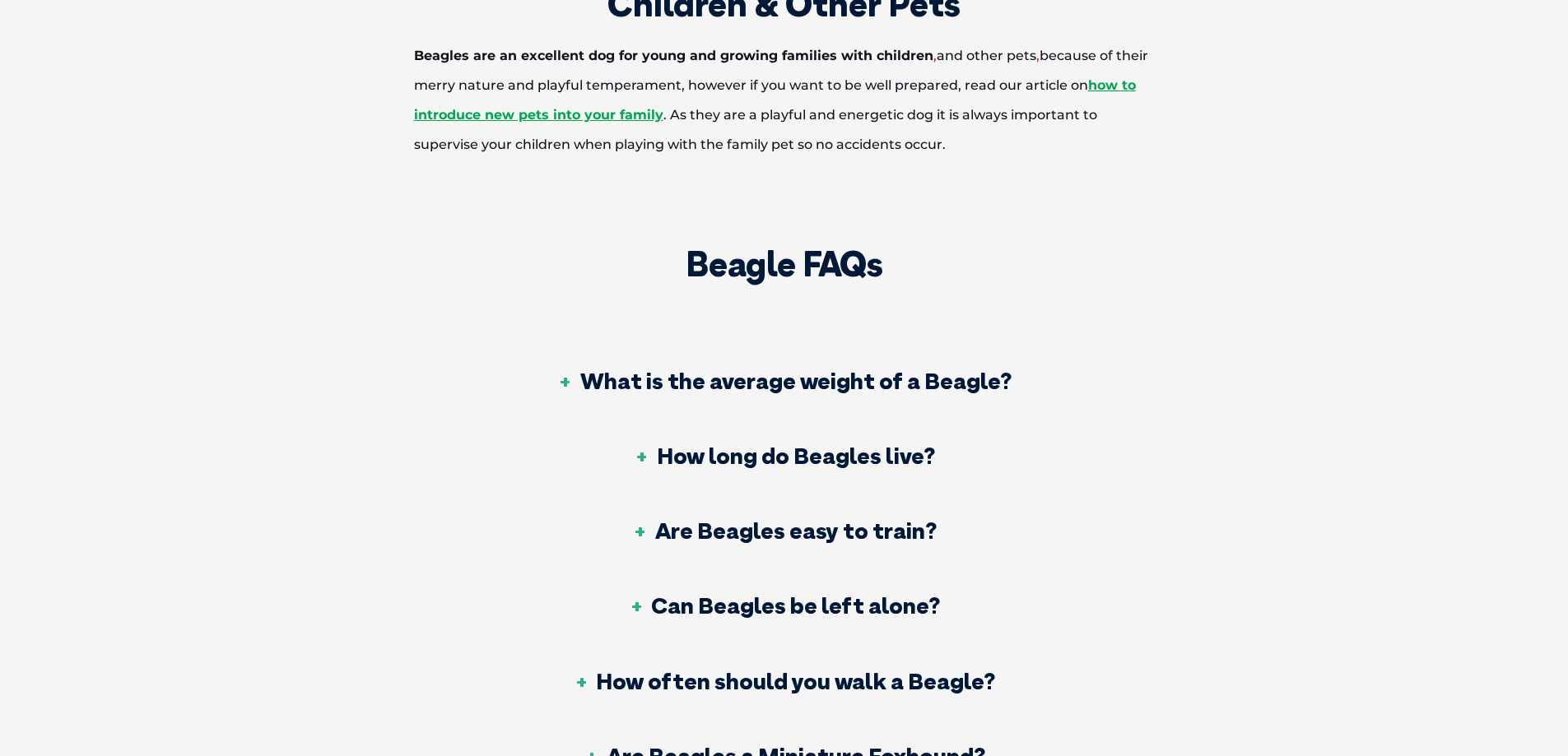
click at [644, 456] on h3 "How long do Beagles live?" at bounding box center [784, 456] width 301 height 23
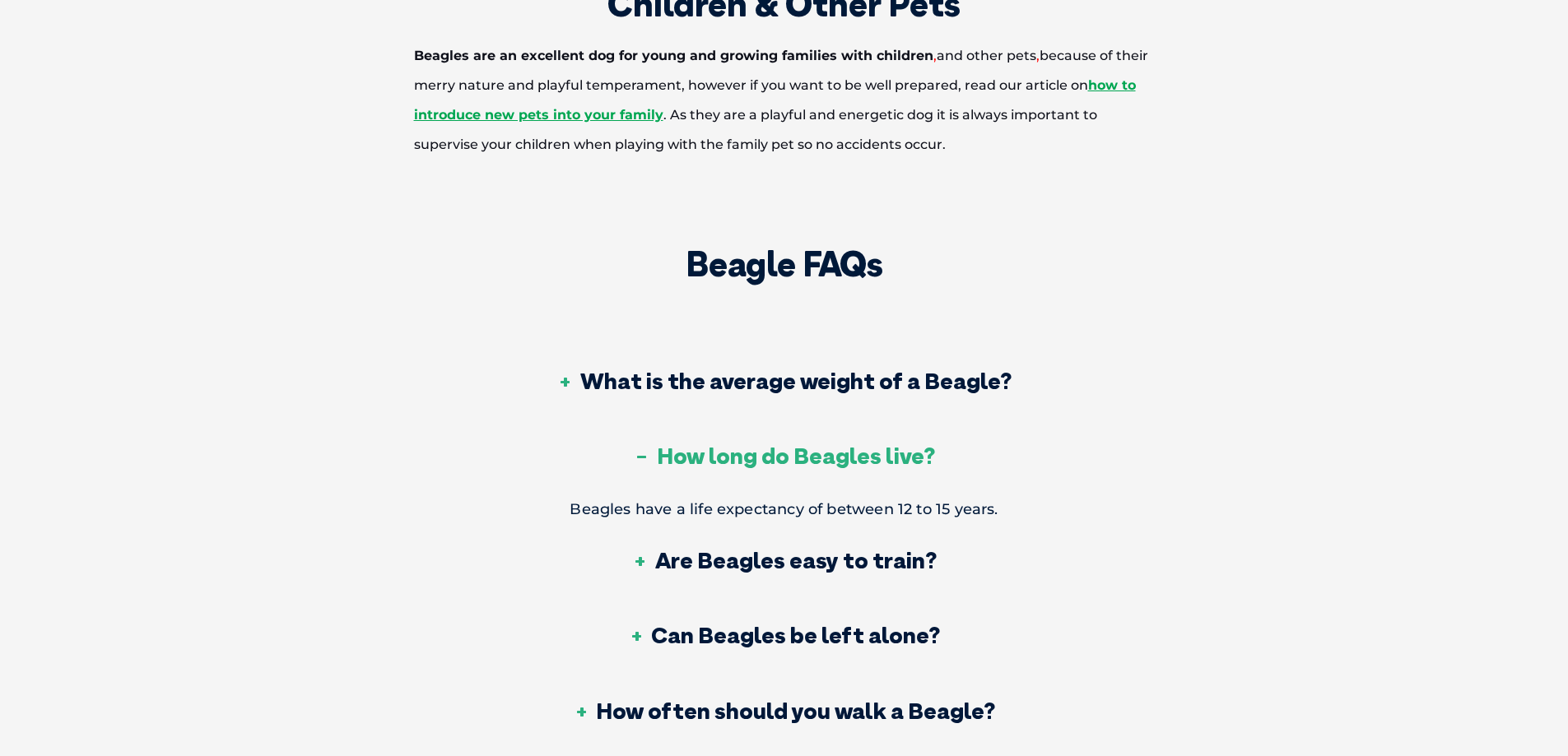
click at [643, 456] on h3 "How long do Beagles live?" at bounding box center [784, 456] width 301 height 23
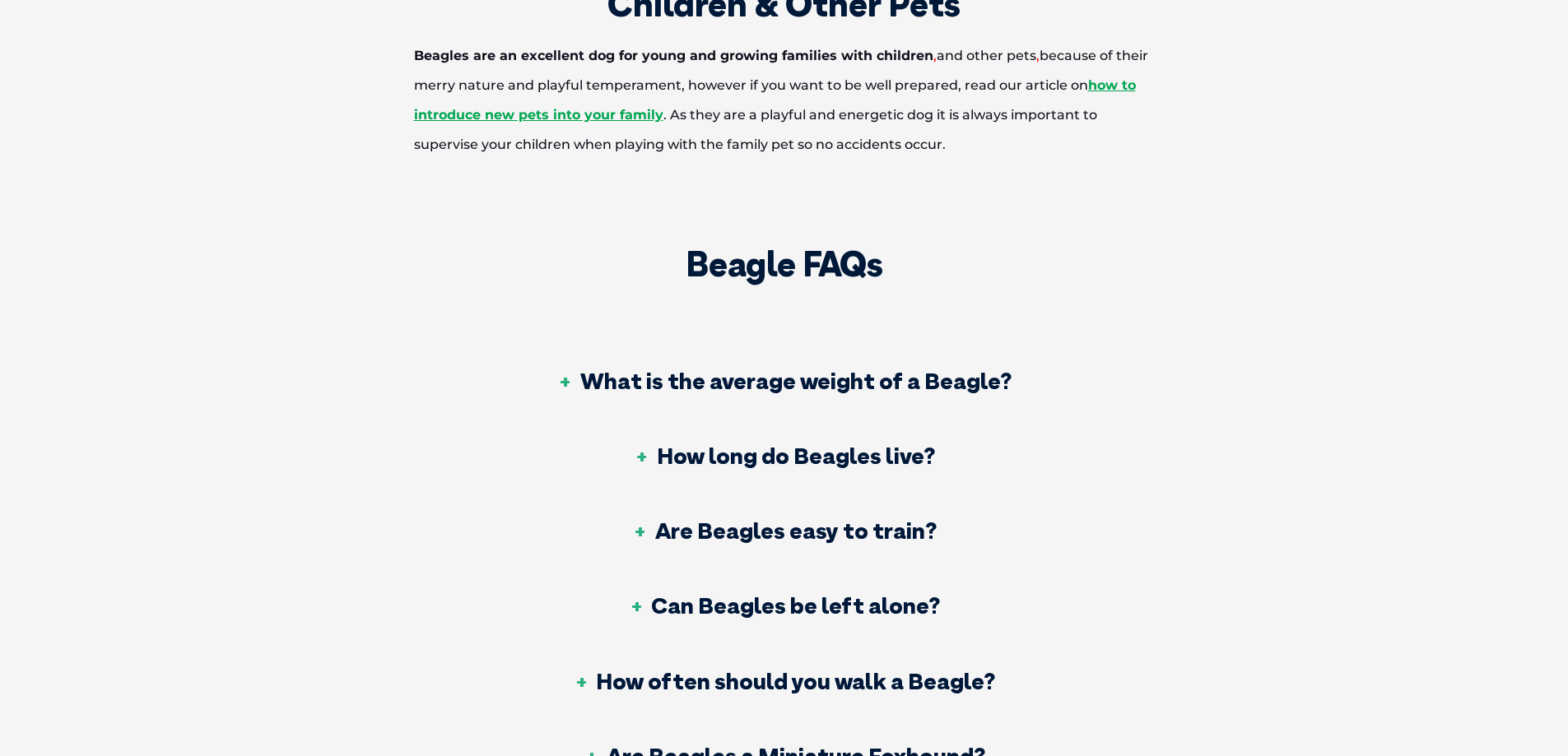
click at [646, 533] on h3 "Are Beagles easy to train?" at bounding box center [785, 531] width 305 height 23
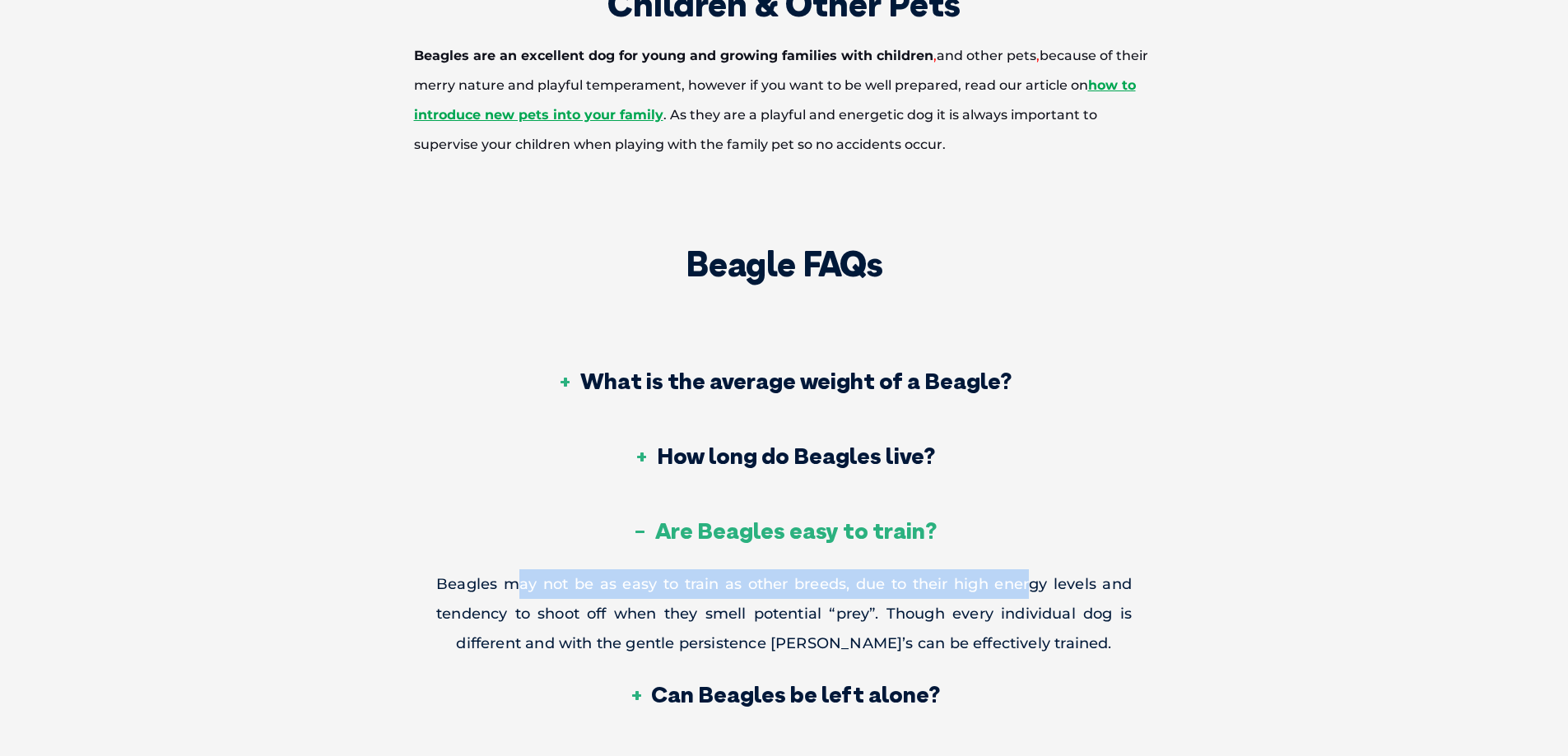
drag, startPoint x: 516, startPoint y: 589, endPoint x: 1028, endPoint y: 589, distance: 512.0
click at [1028, 589] on p "Beagles may not be as easy to train as other breeds, due to their high energy l…" at bounding box center [783, 614] width 695 height 89
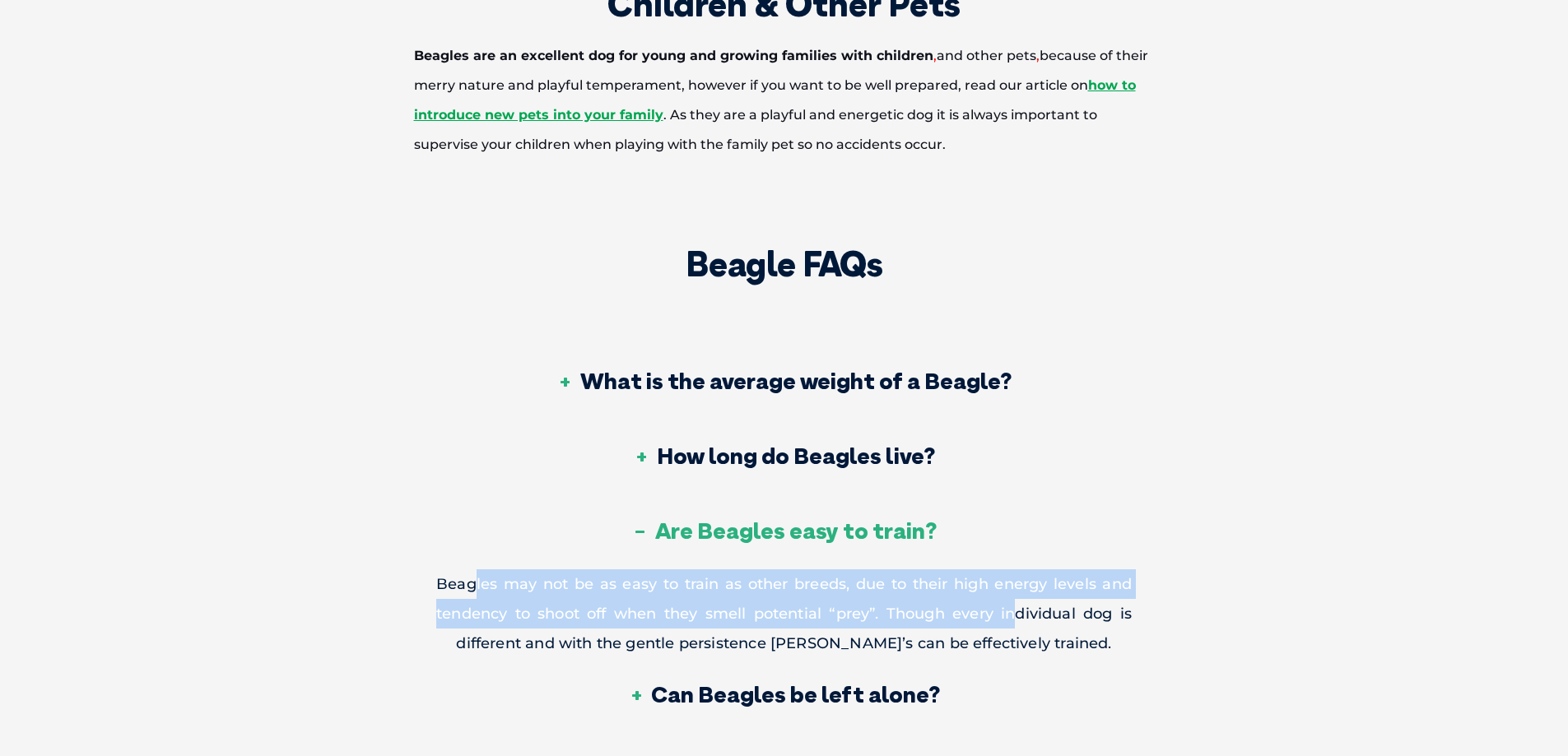
drag, startPoint x: 1020, startPoint y: 620, endPoint x: 471, endPoint y: 574, distance: 550.9
click at [471, 574] on p "Beagles may not be as easy to train as other breeds, due to their high energy l…" at bounding box center [783, 614] width 695 height 89
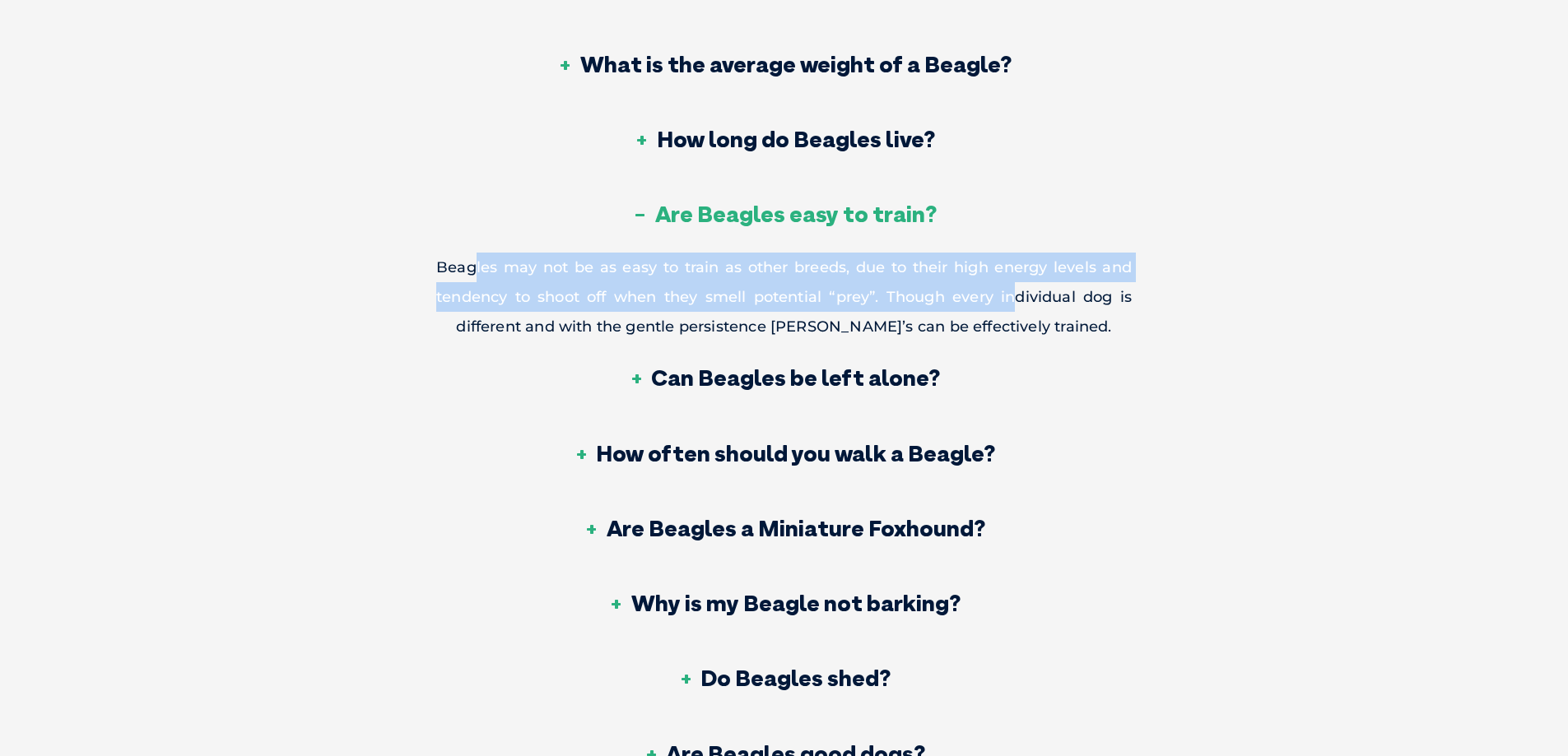
scroll to position [5515, 0]
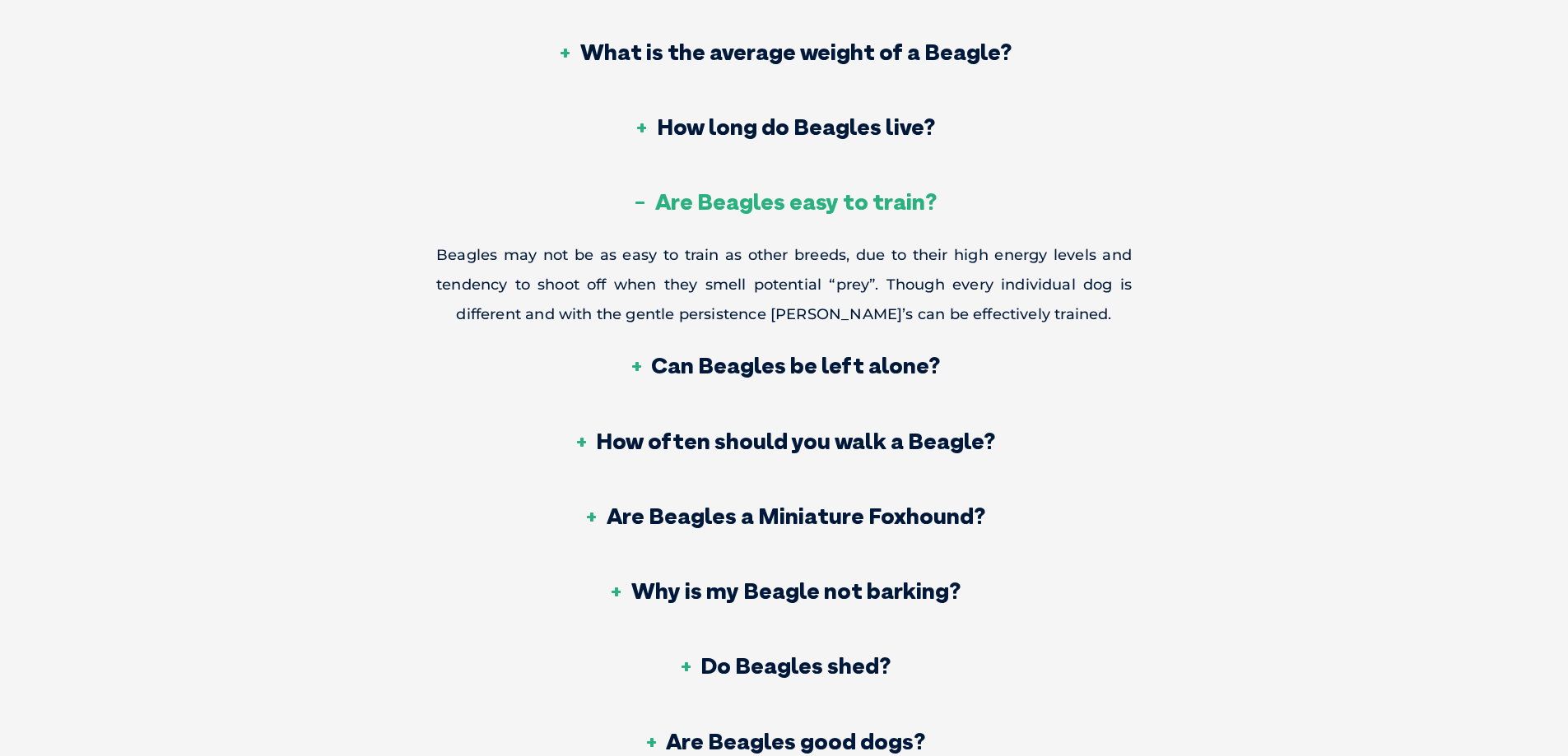
click at [592, 518] on h3 "Are Beagles a Miniature Foxhound?" at bounding box center [784, 516] width 401 height 23
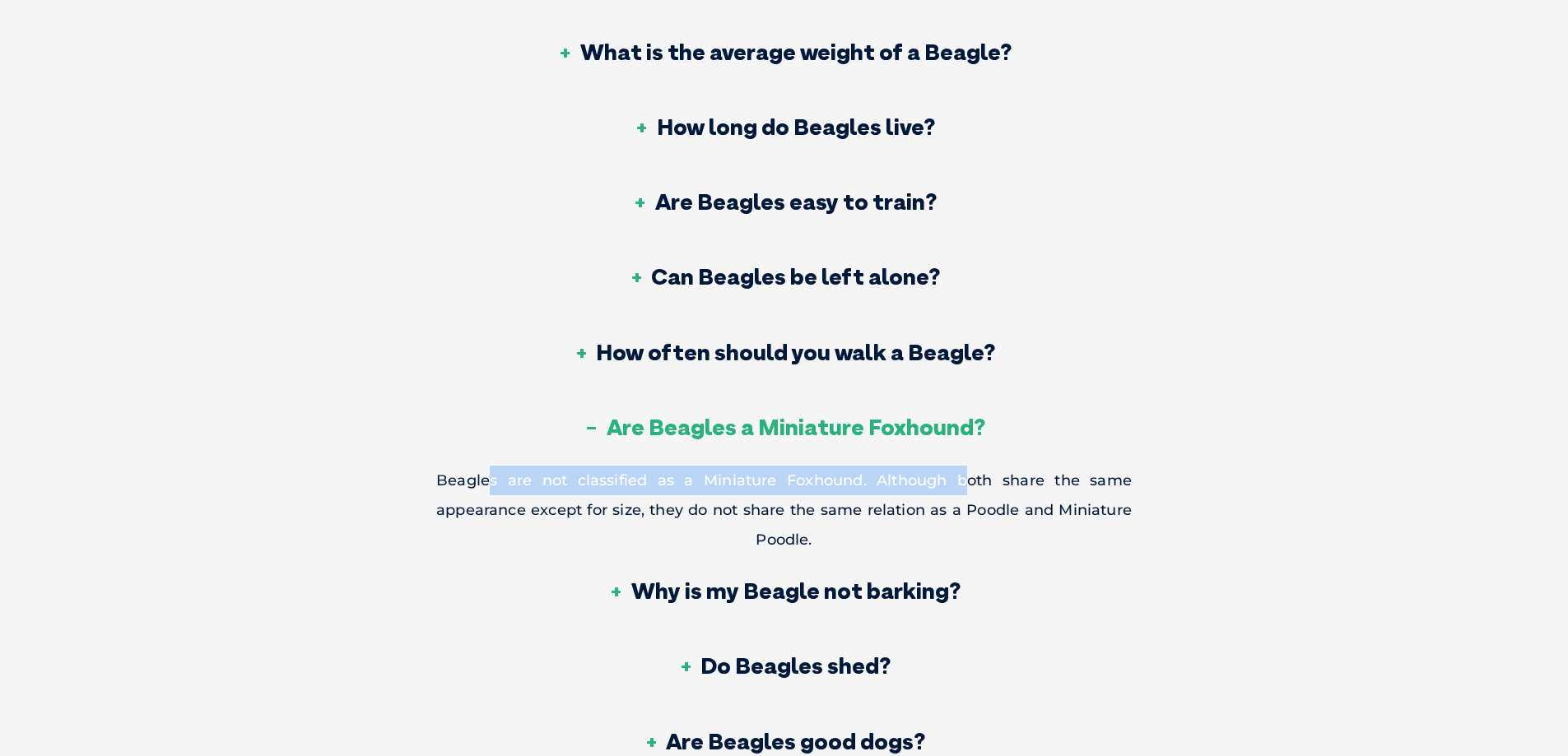
drag, startPoint x: 491, startPoint y: 482, endPoint x: 969, endPoint y: 486, distance: 478.0
click at [969, 486] on p "Beagles are not classified as a Miniature Foxhound. Although both share the sam…" at bounding box center [783, 510] width 695 height 89
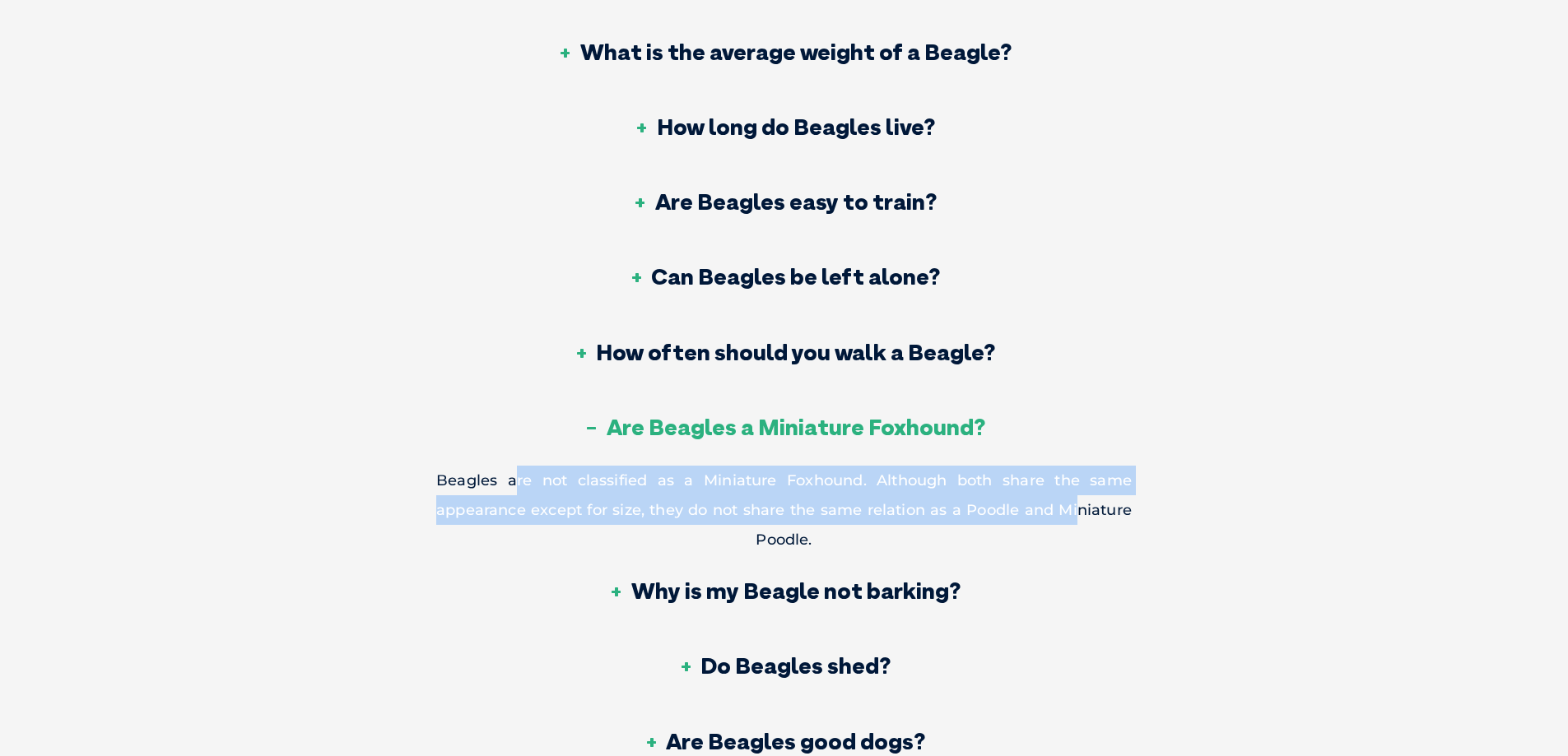
drag, startPoint x: 1079, startPoint y: 511, endPoint x: 508, endPoint y: 478, distance: 572.0
click at [508, 478] on p "Beagles are not classified as a Miniature Foxhound. Although both share the sam…" at bounding box center [783, 510] width 695 height 89
click at [968, 514] on p "Beagles are not classified as a Miniature Foxhound. Although both share the sam…" at bounding box center [783, 510] width 695 height 89
click at [1016, 520] on p "Beagles are not classified as a Miniature Foxhound. Although both share the sam…" at bounding box center [783, 510] width 695 height 89
drag, startPoint x: 876, startPoint y: 536, endPoint x: 436, endPoint y: 496, distance: 441.8
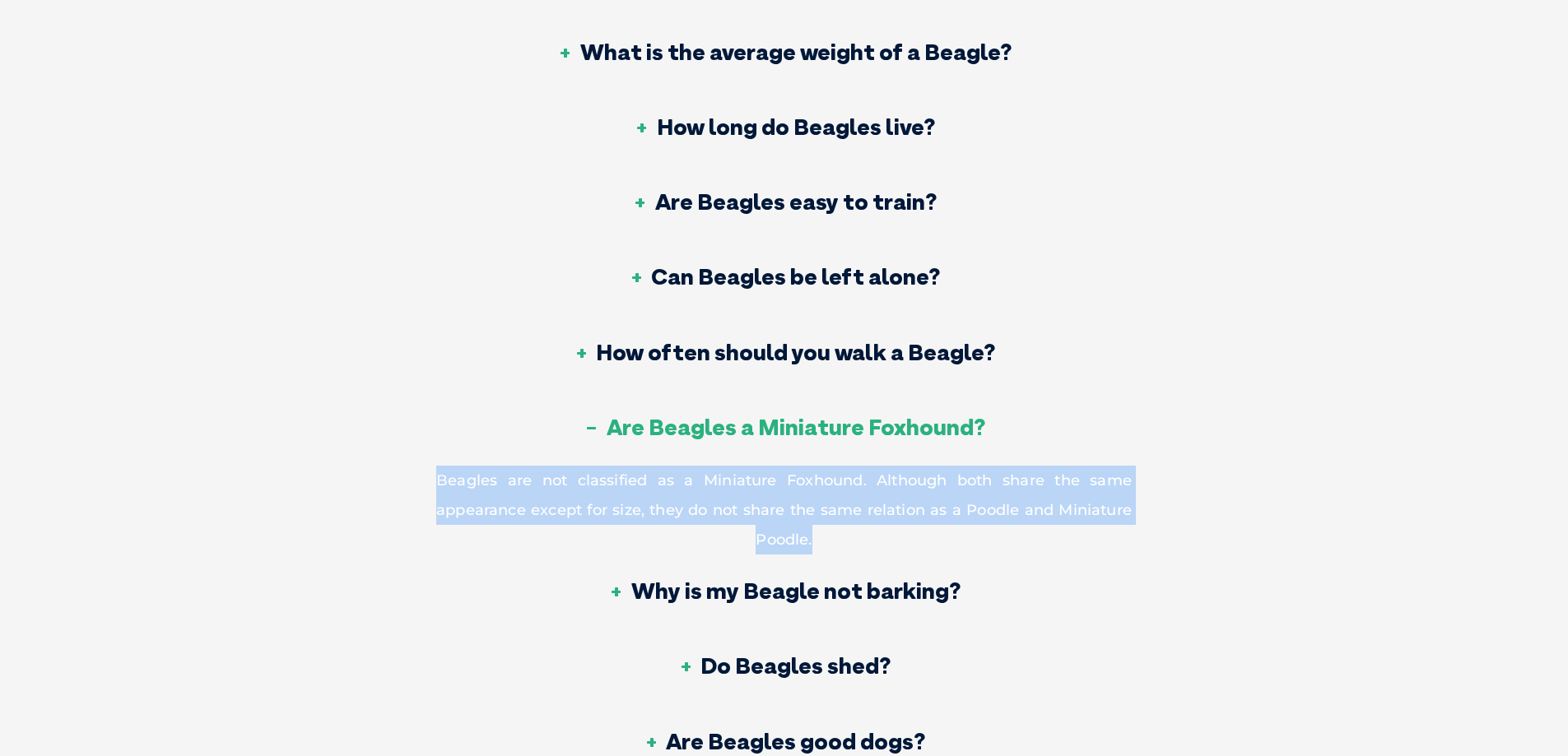
click at [436, 496] on p "Beagles are not classified as a Miniature Foxhound. Although both share the sam…" at bounding box center [783, 510] width 695 height 89
click at [584, 494] on p "Beagles are not classified as a Miniature Foxhound. Although both share the sam…" at bounding box center [783, 510] width 695 height 89
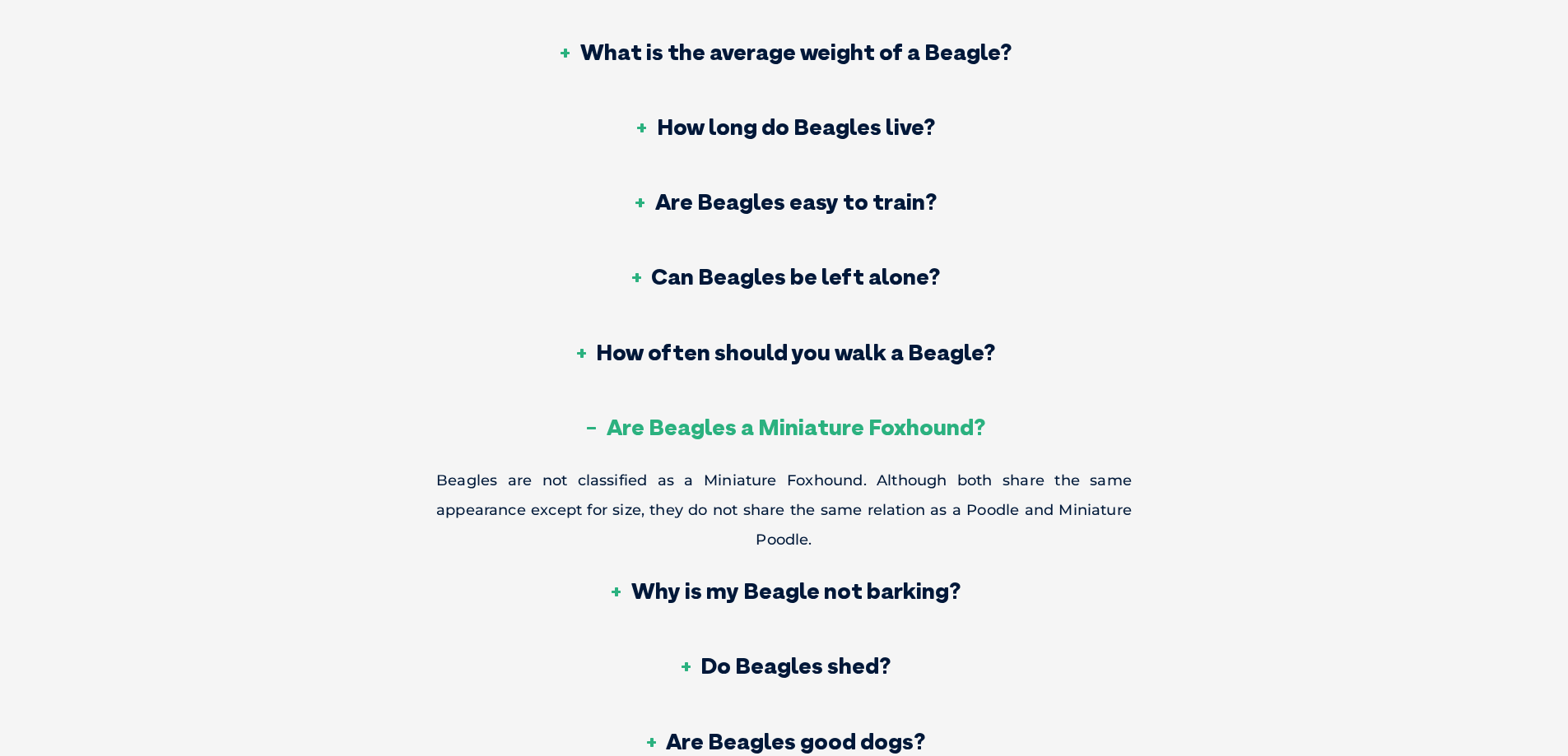
click at [594, 425] on h3 "Are Beagles a Miniature Foxhound?" at bounding box center [784, 427] width 401 height 23
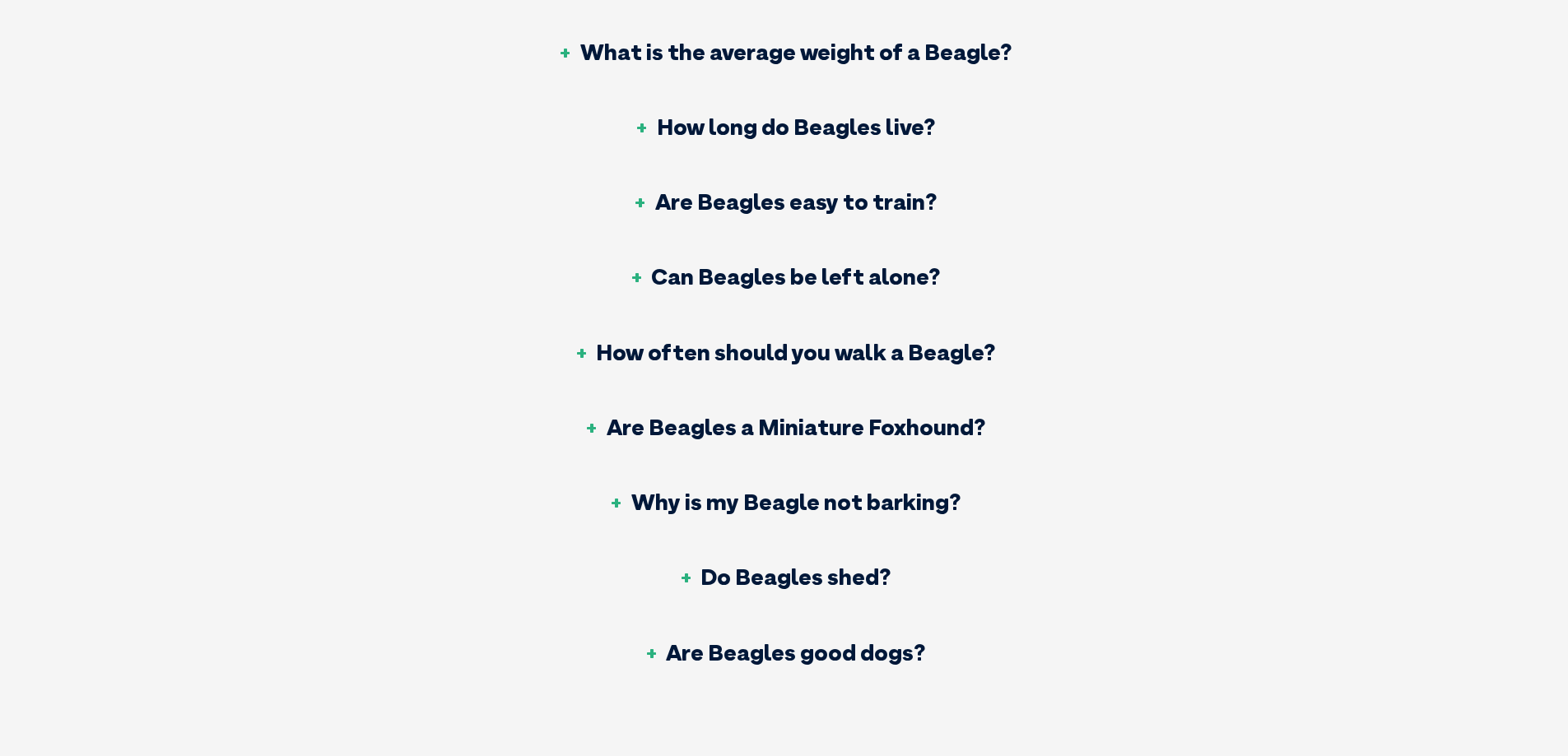
click at [617, 499] on h3 "Why is my Beagle not barking?" at bounding box center [784, 502] width 353 height 23
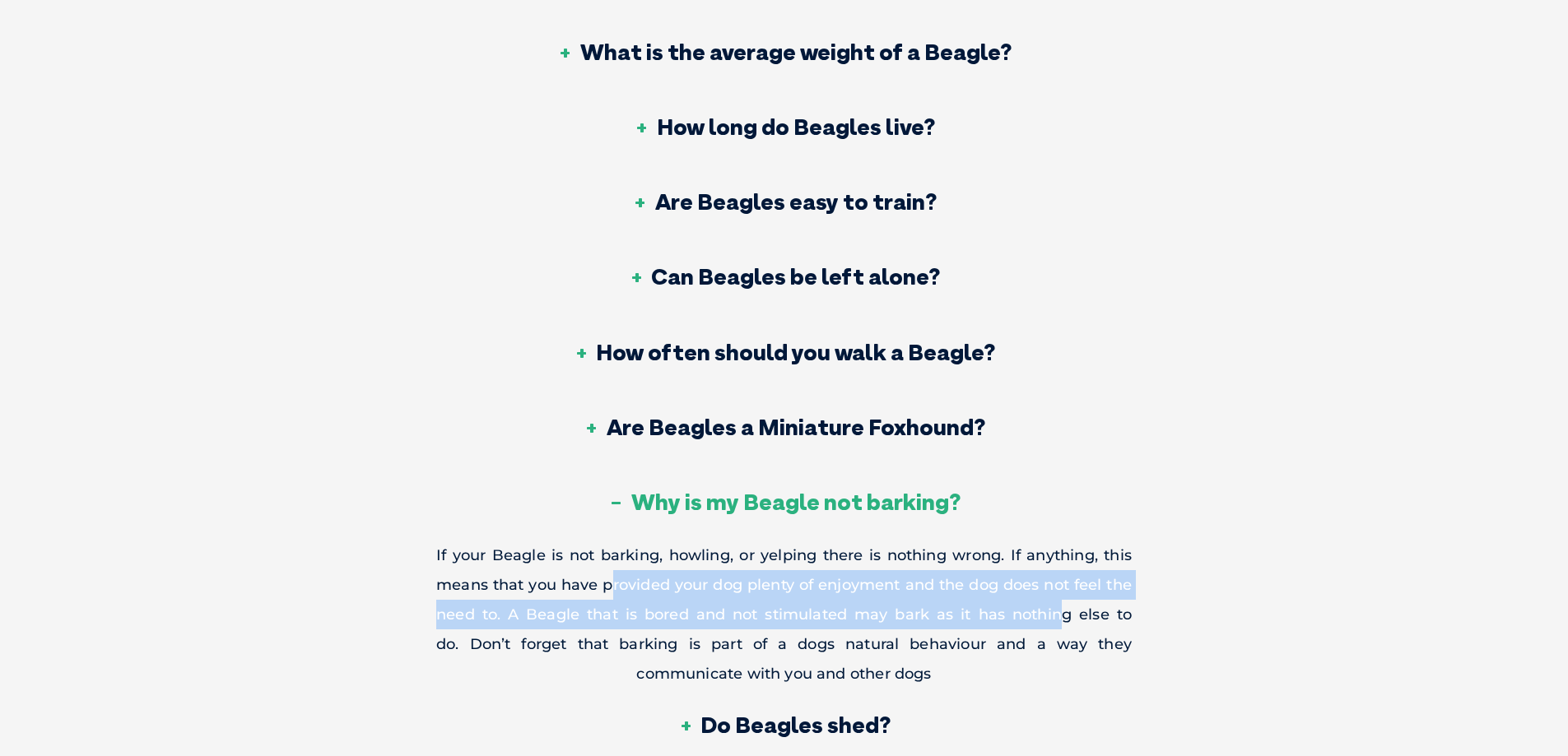
drag, startPoint x: 978, startPoint y: 616, endPoint x: 611, endPoint y: 582, distance: 368.6
click at [611, 582] on p "If your Beagle is not barking, howling, or yelping there is nothing wrong. If a…" at bounding box center [783, 615] width 695 height 148
click at [813, 613] on p "If your Beagle is not barking, howling, or yelping there is nothing wrong. If a…" at bounding box center [783, 615] width 695 height 148
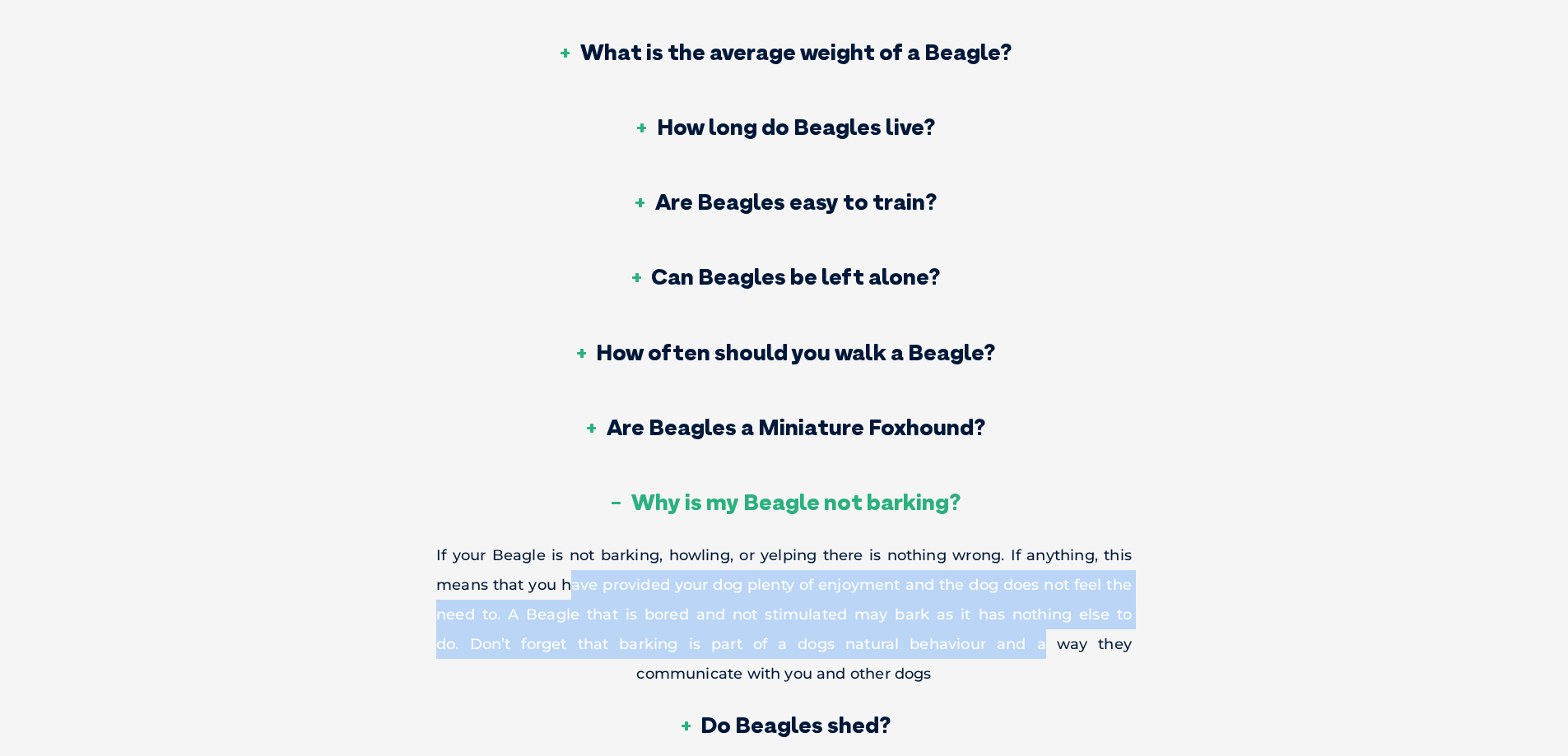
drag, startPoint x: 1001, startPoint y: 640, endPoint x: 570, endPoint y: 588, distance: 434.1
click at [570, 588] on p "If your Beagle is not barking, howling, or yelping there is nothing wrong. If a…" at bounding box center [783, 615] width 695 height 148
click at [671, 602] on p "If your Beagle is not barking, howling, or yelping there is nothing wrong. If a…" at bounding box center [783, 615] width 695 height 148
drag, startPoint x: 1007, startPoint y: 647, endPoint x: 523, endPoint y: 587, distance: 487.7
click at [523, 587] on p "If your Beagle is not barking, howling, or yelping there is nothing wrong. If a…" at bounding box center [783, 615] width 695 height 148
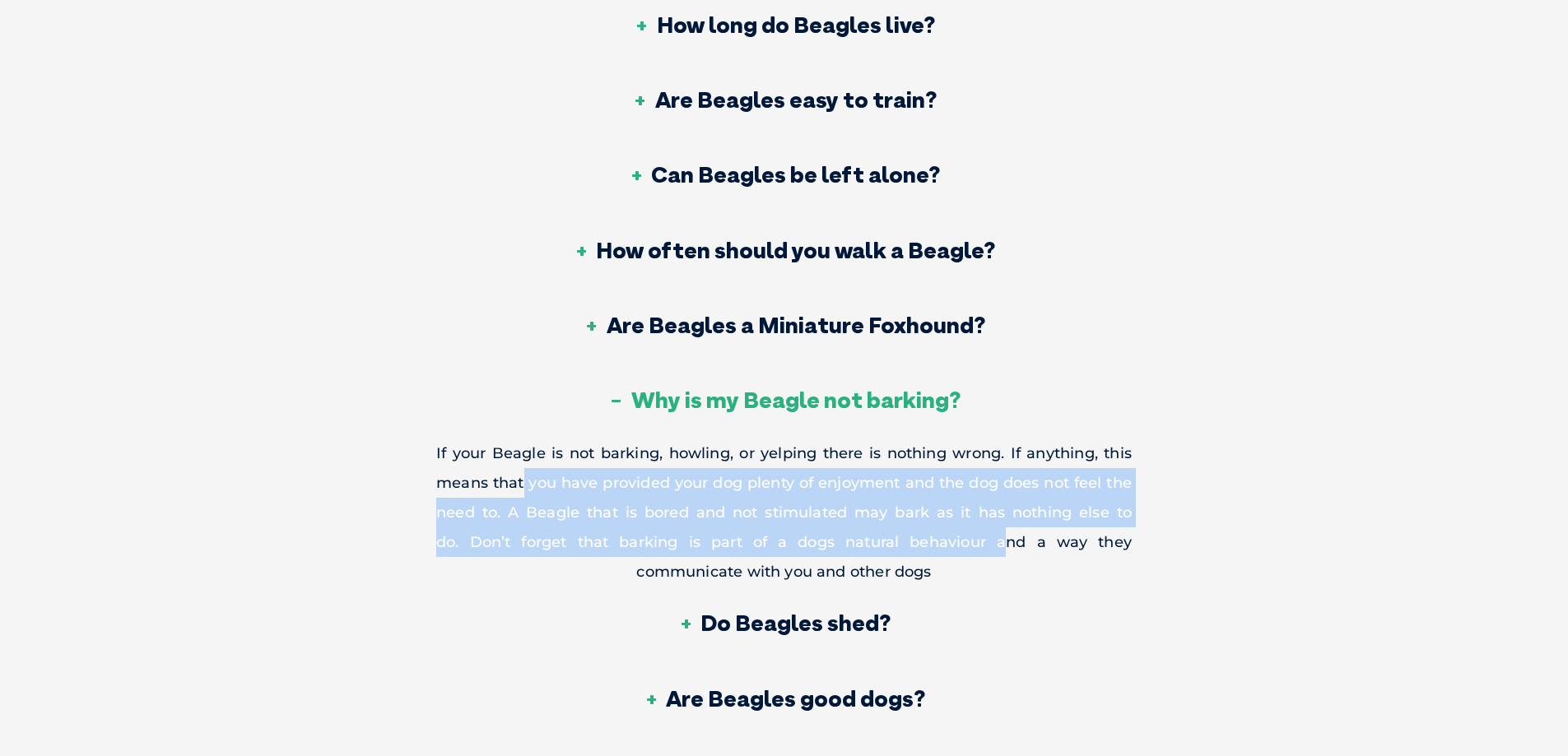
scroll to position [5762, 0]
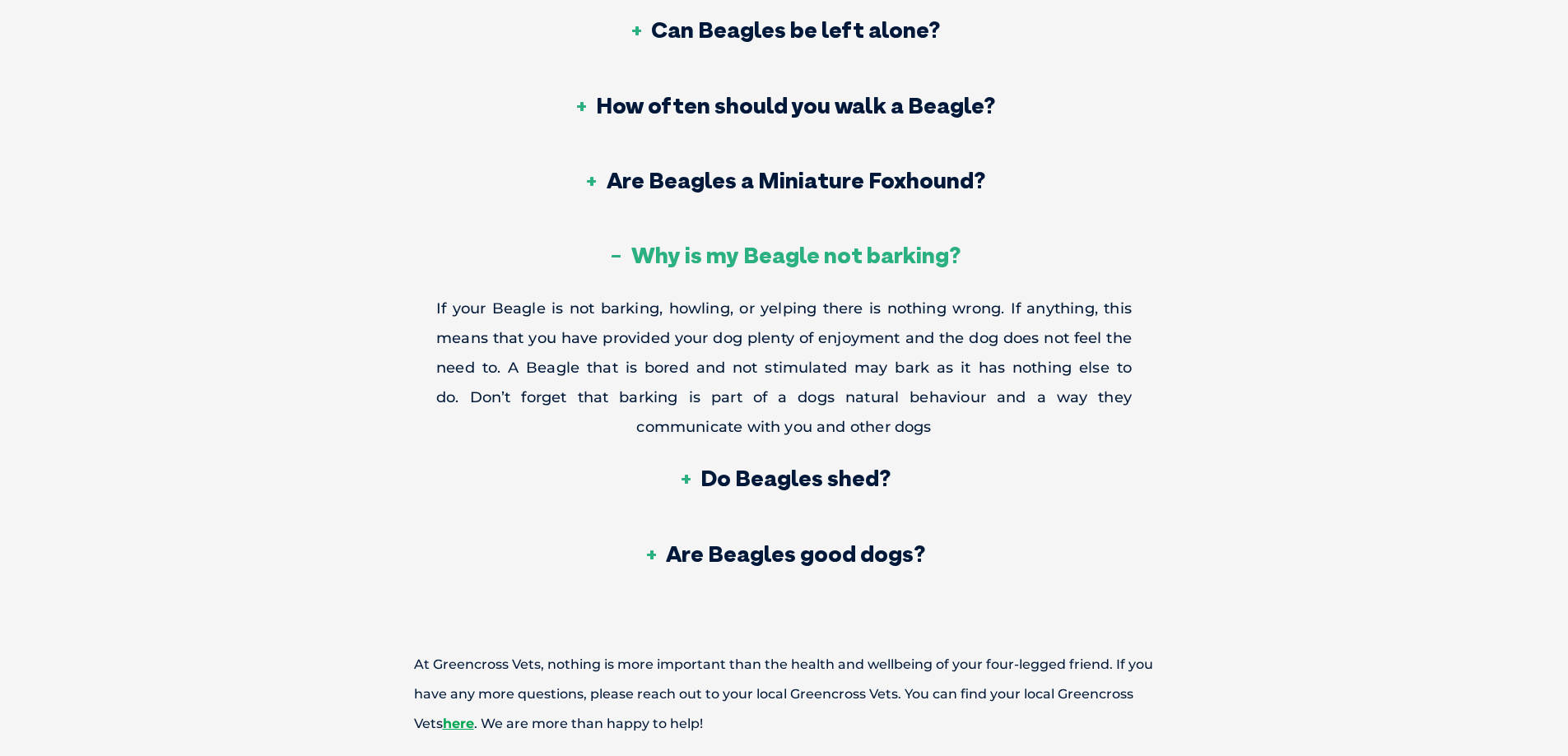
click at [610, 259] on h3 "Why is my Beagle not barking?" at bounding box center [784, 254] width 353 height 23
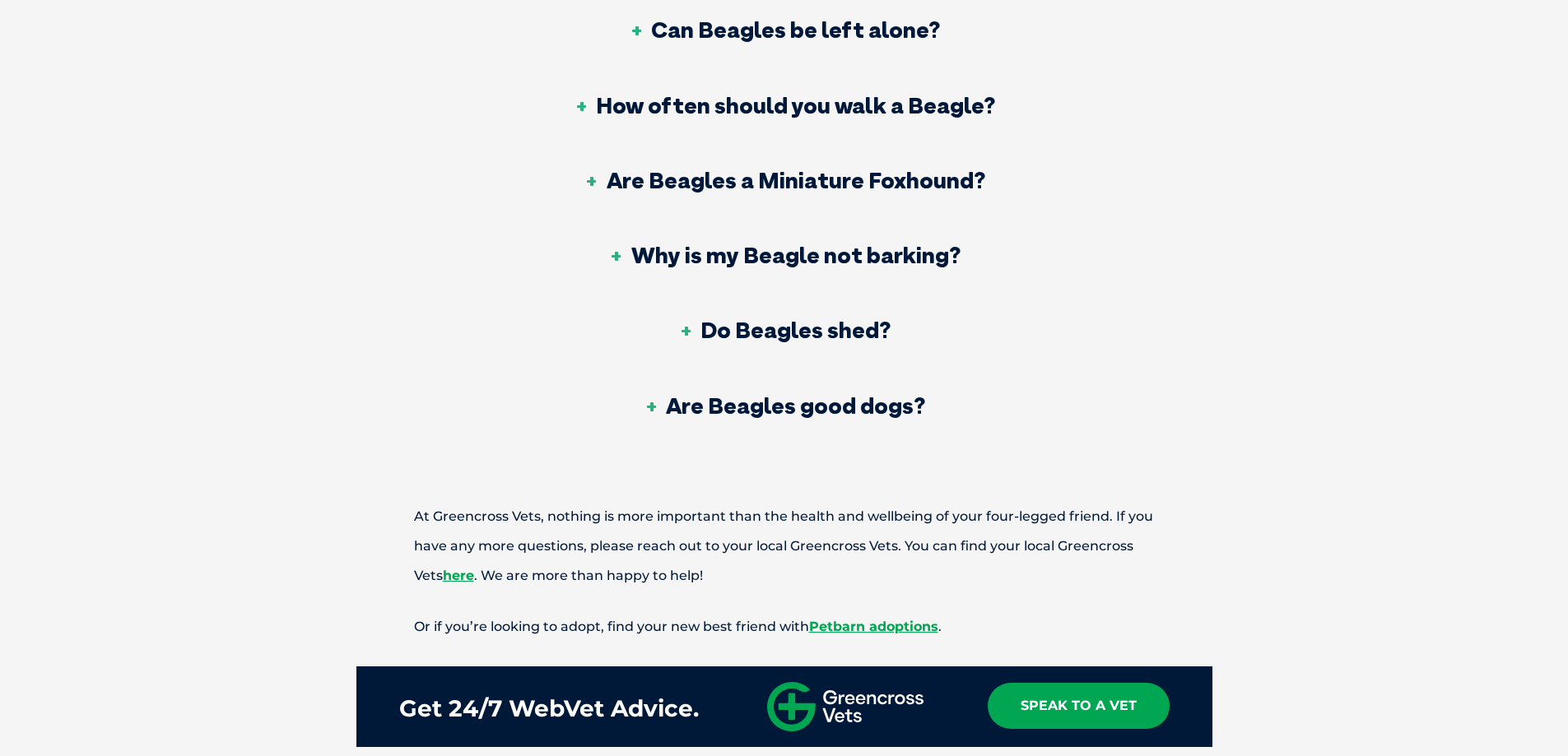
click at [689, 325] on h3 "Do Beagles shed?" at bounding box center [784, 329] width 213 height 23
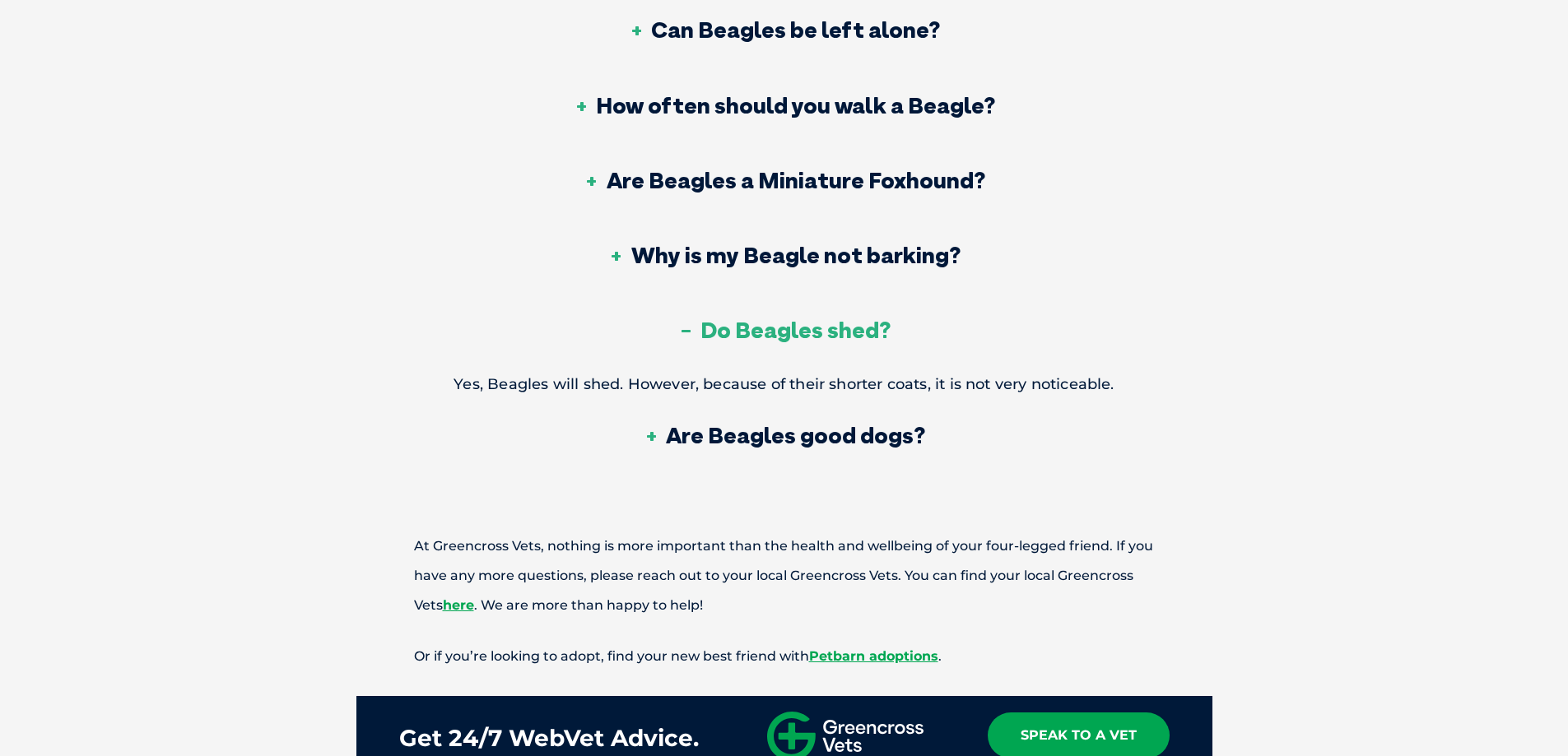
click at [689, 325] on h3 "Do Beagles shed?" at bounding box center [784, 329] width 213 height 23
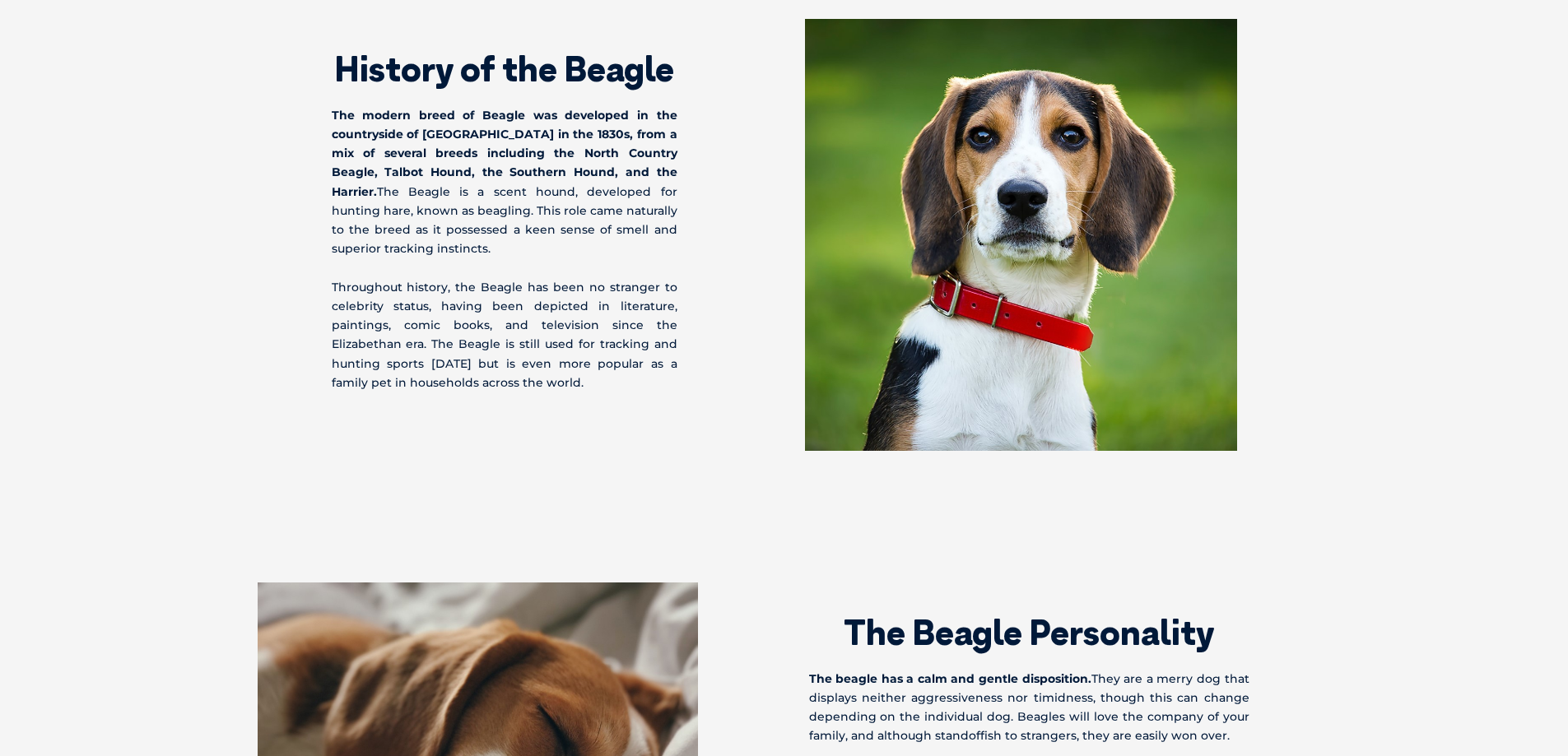
scroll to position [0, 0]
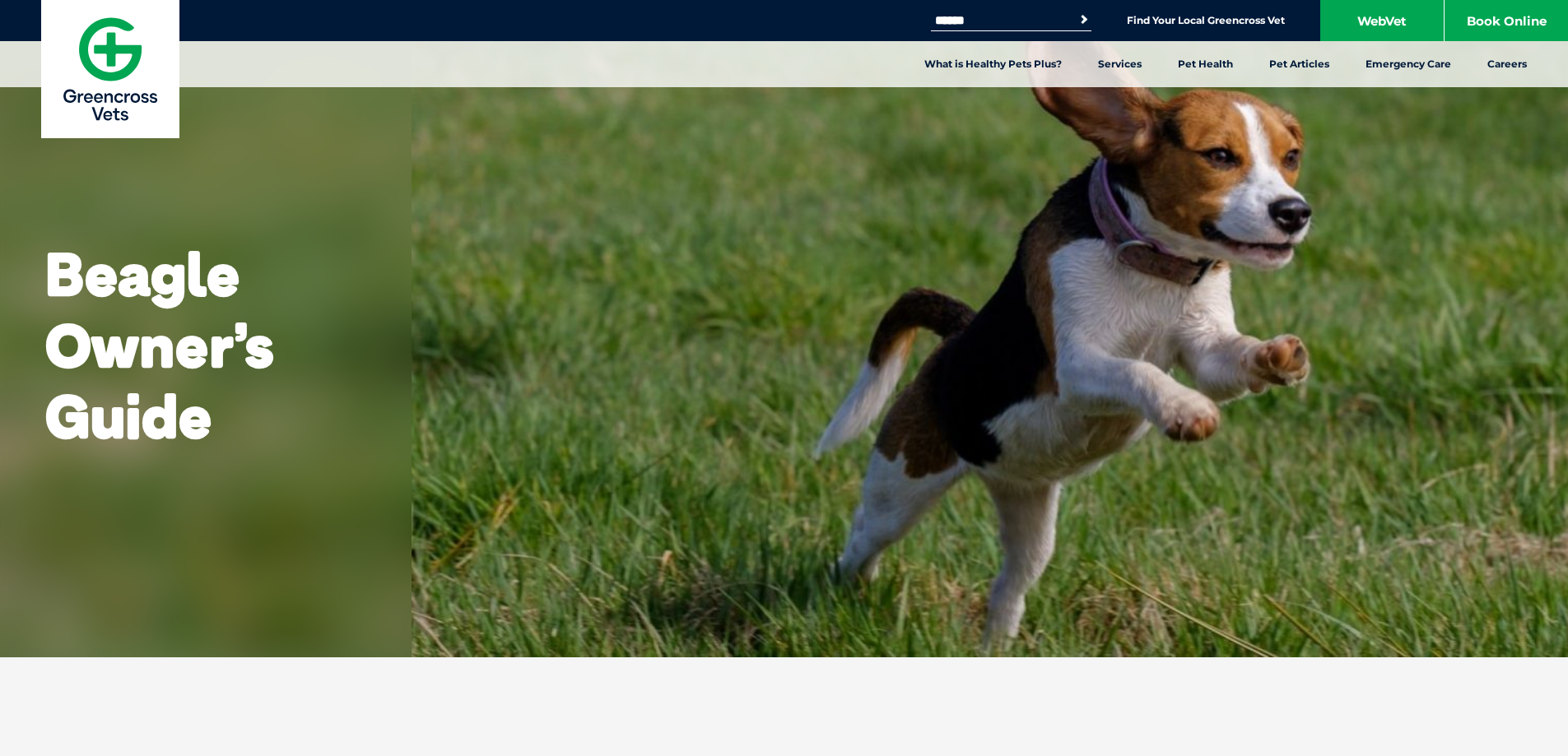
click at [950, 22] on input "Search for:" at bounding box center [1001, 21] width 140 height 13
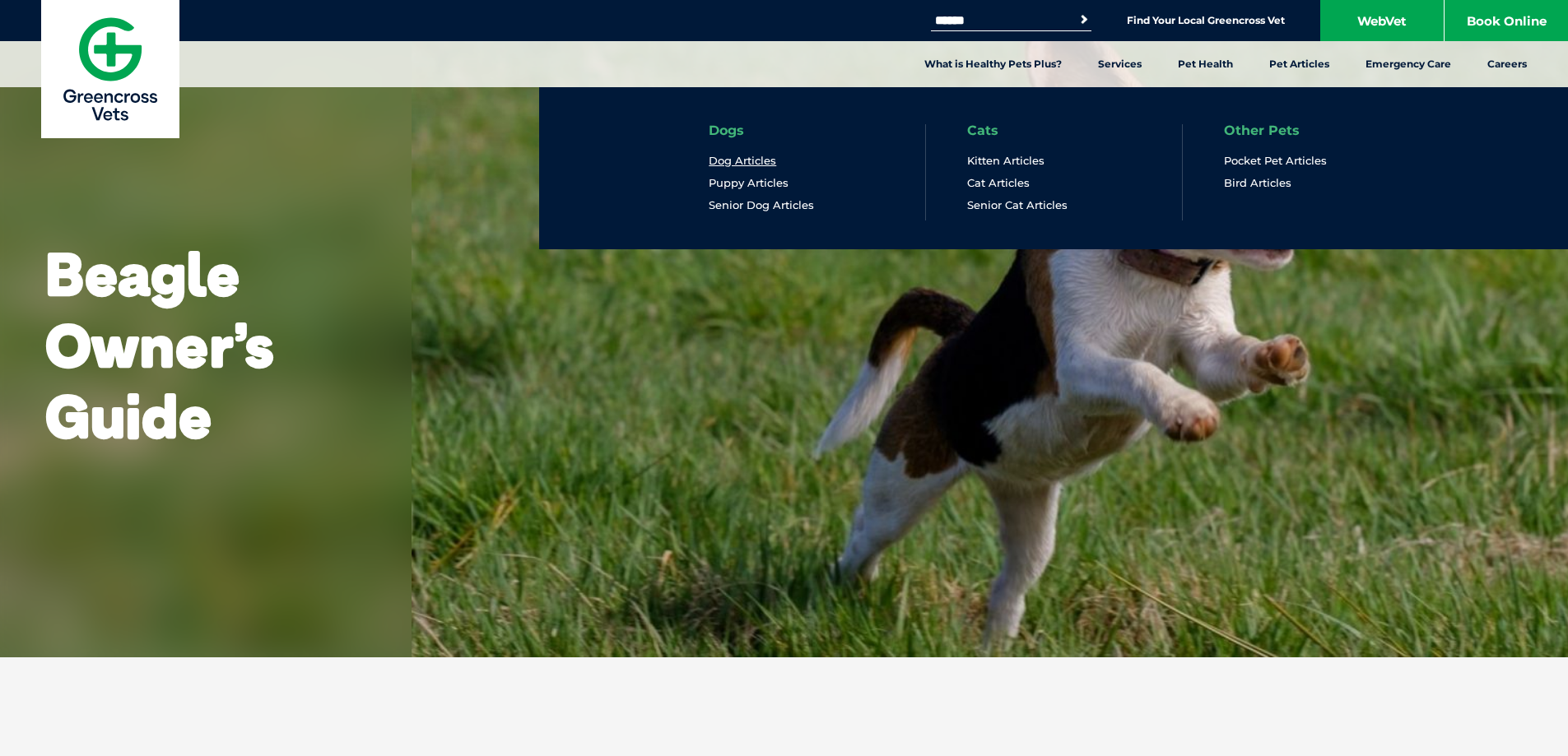
click at [744, 161] on link "Dog Articles" at bounding box center [742, 161] width 67 height 14
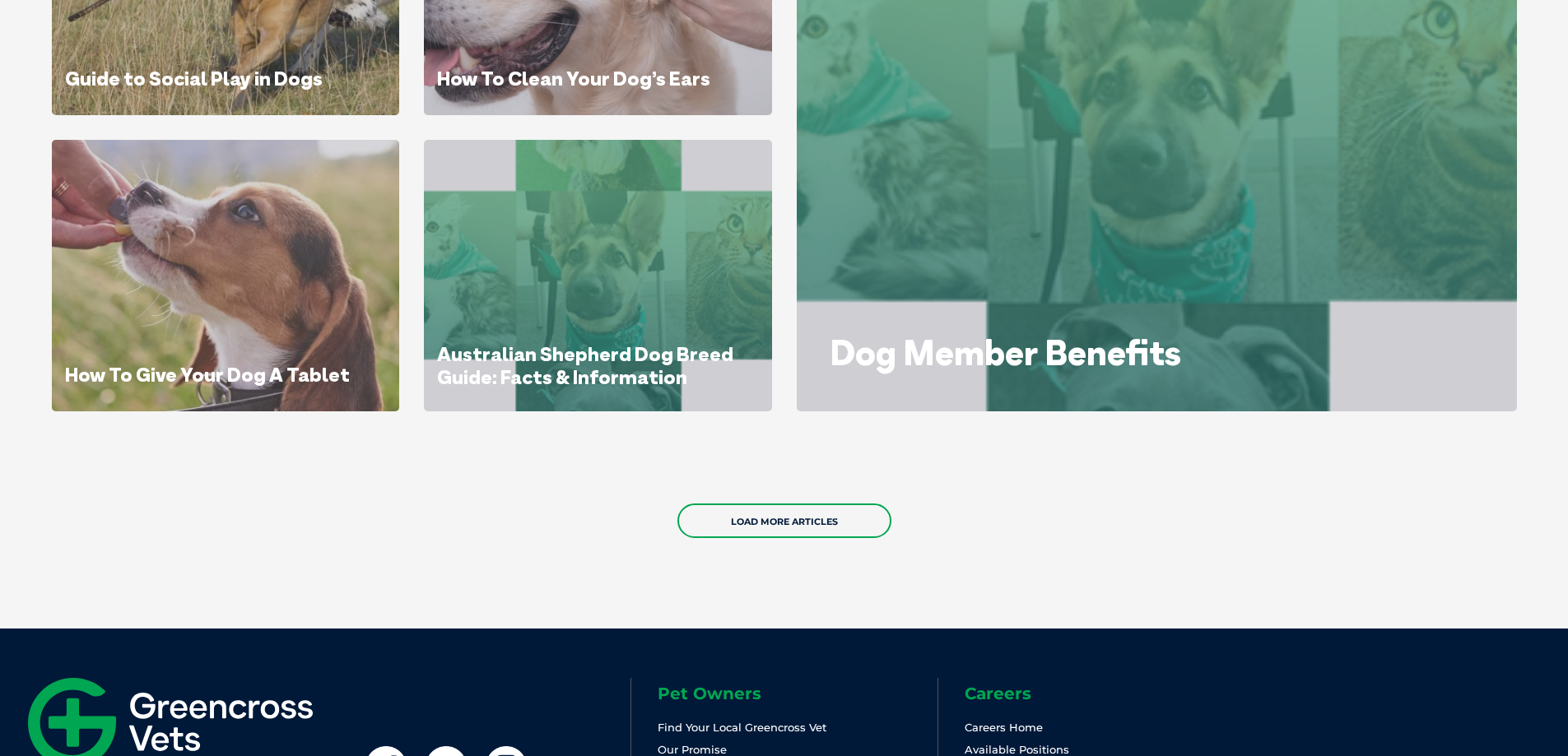
scroll to position [1070, 0]
